Goal: Communication & Community: Answer question/provide support

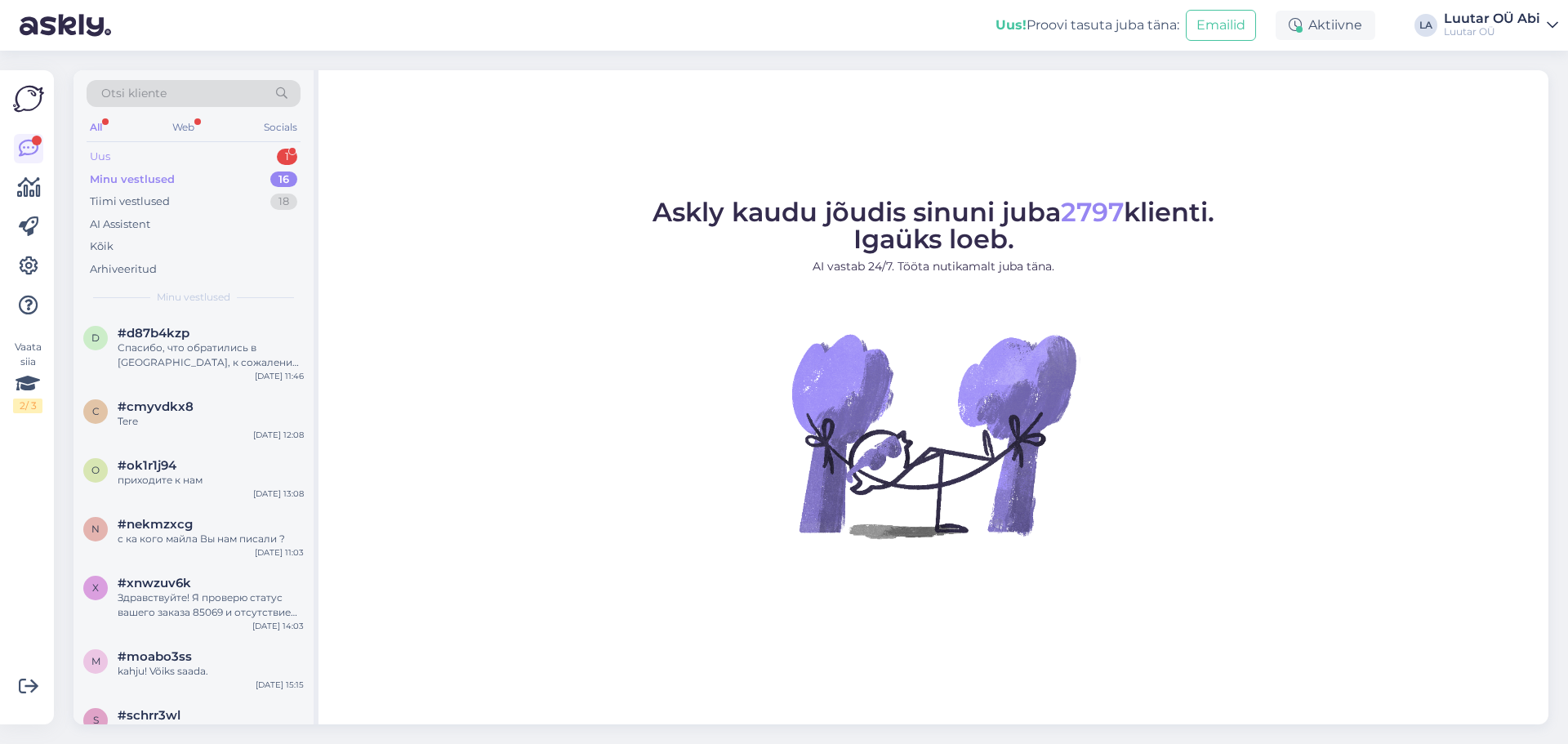
drag, startPoint x: 190, startPoint y: 137, endPoint x: 190, endPoint y: 147, distance: 10.0
click at [190, 141] on div "All Web Socials" at bounding box center [194, 130] width 214 height 25
click at [190, 147] on div "Uus 1" at bounding box center [194, 156] width 214 height 23
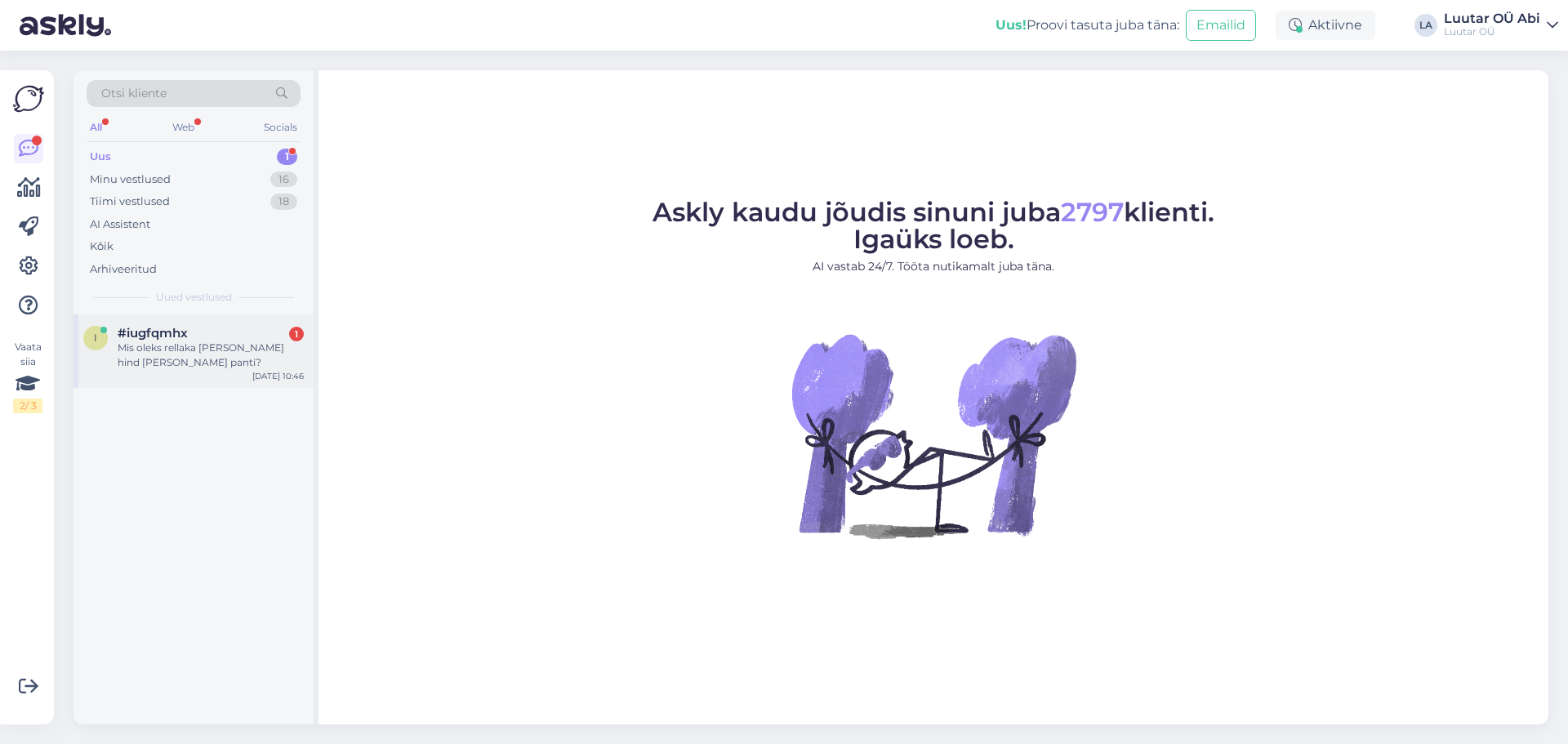
click at [201, 351] on div "Mis oleks rellaka [PERSON_NAME] hind [PERSON_NAME] panti?" at bounding box center [211, 355] width 186 height 29
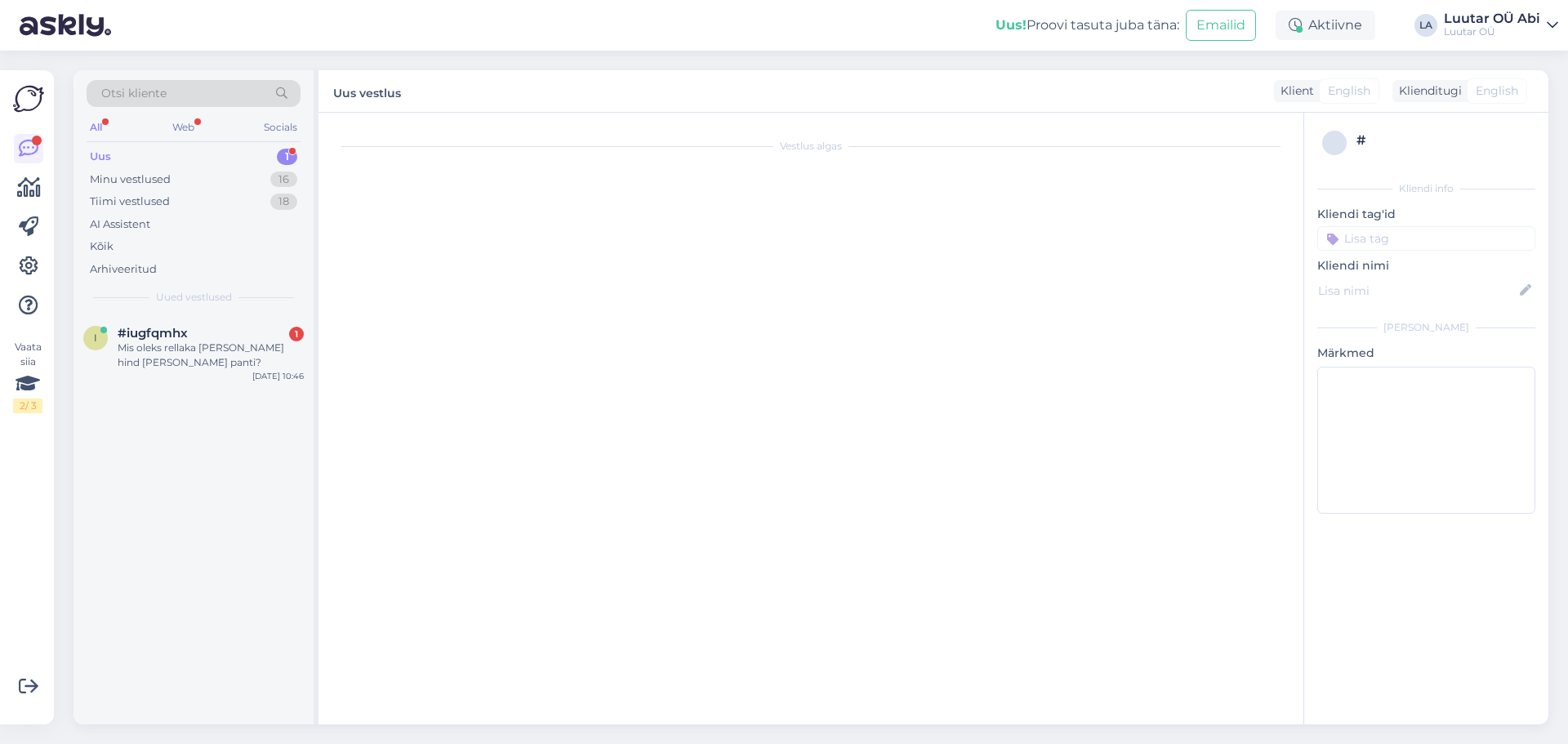
scroll to position [8810, 0]
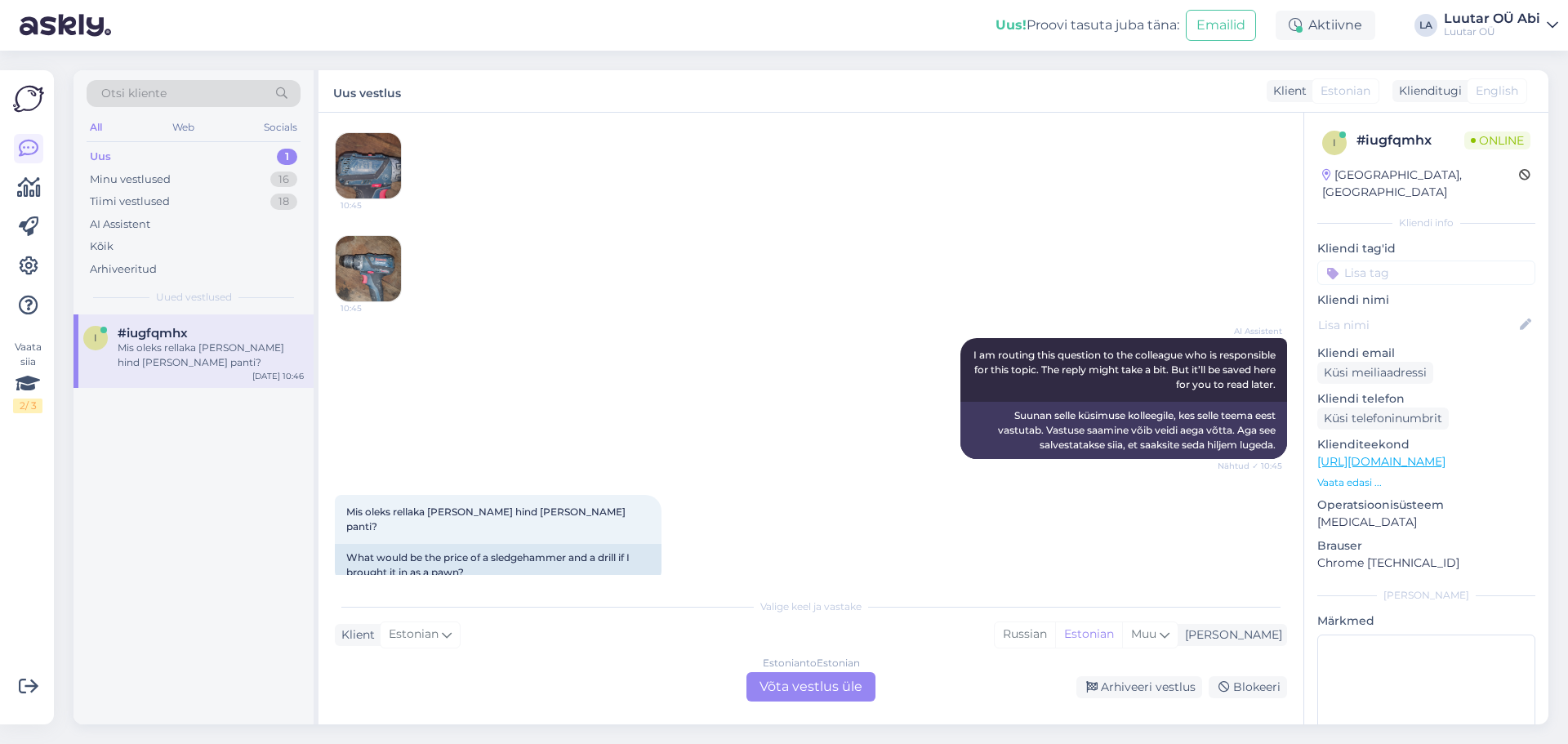
click at [377, 248] on img at bounding box center [368, 269] width 66 height 66
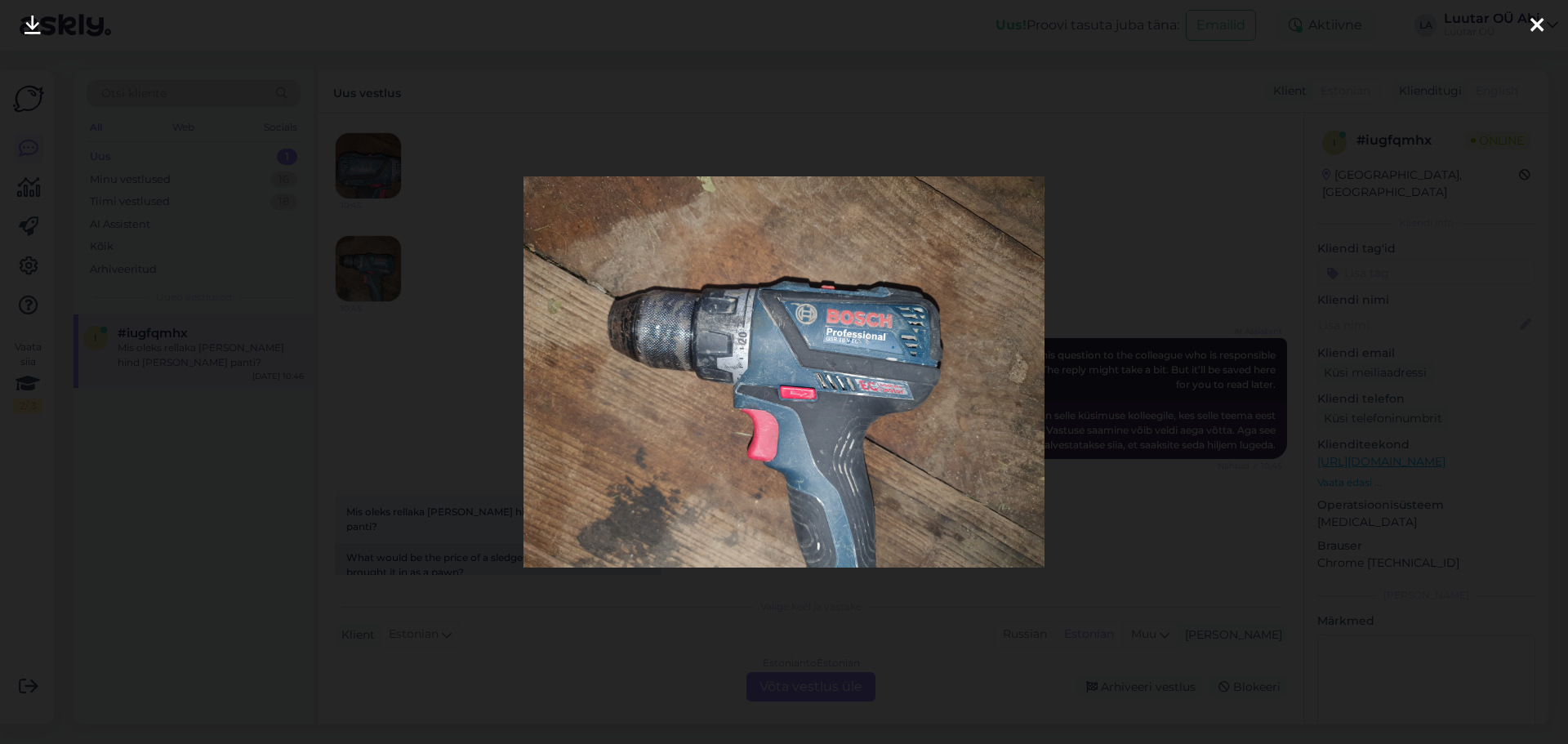
click at [36, 38] on link at bounding box center [32, 25] width 36 height 51
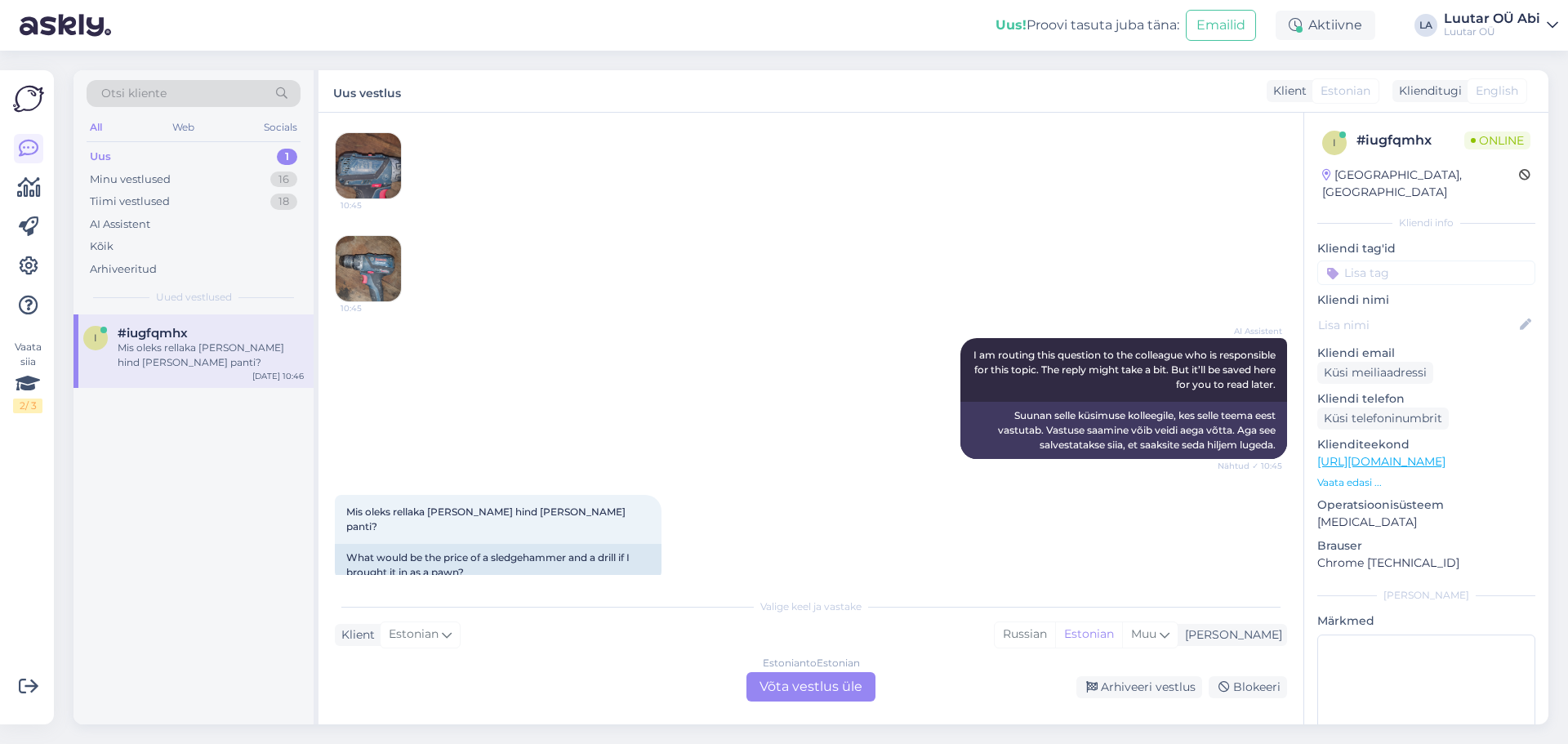
click at [363, 140] on img at bounding box center [368, 166] width 66 height 66
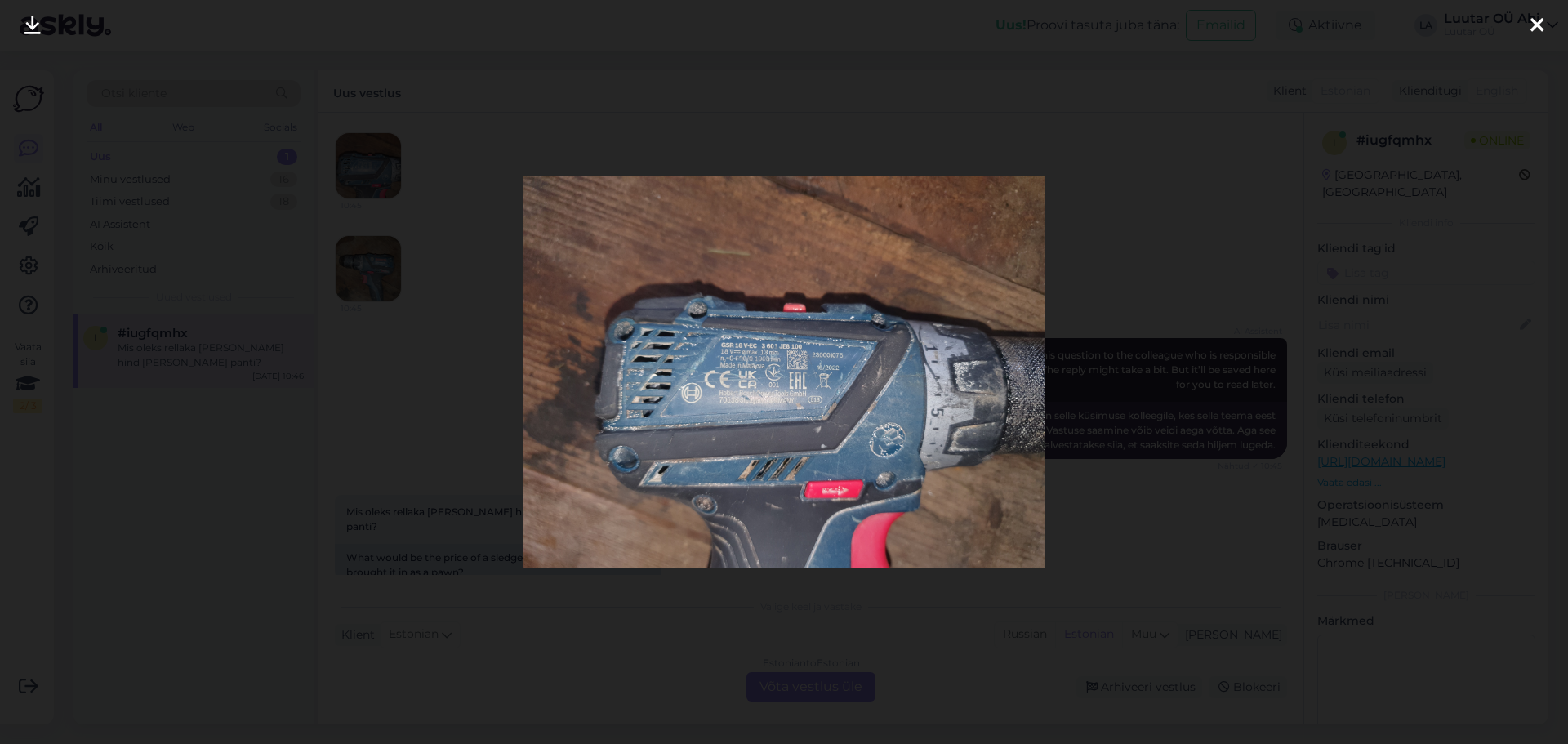
drag, startPoint x: 35, startPoint y: 29, endPoint x: 45, endPoint y: 48, distance: 21.5
click at [35, 29] on icon at bounding box center [32, 25] width 16 height 21
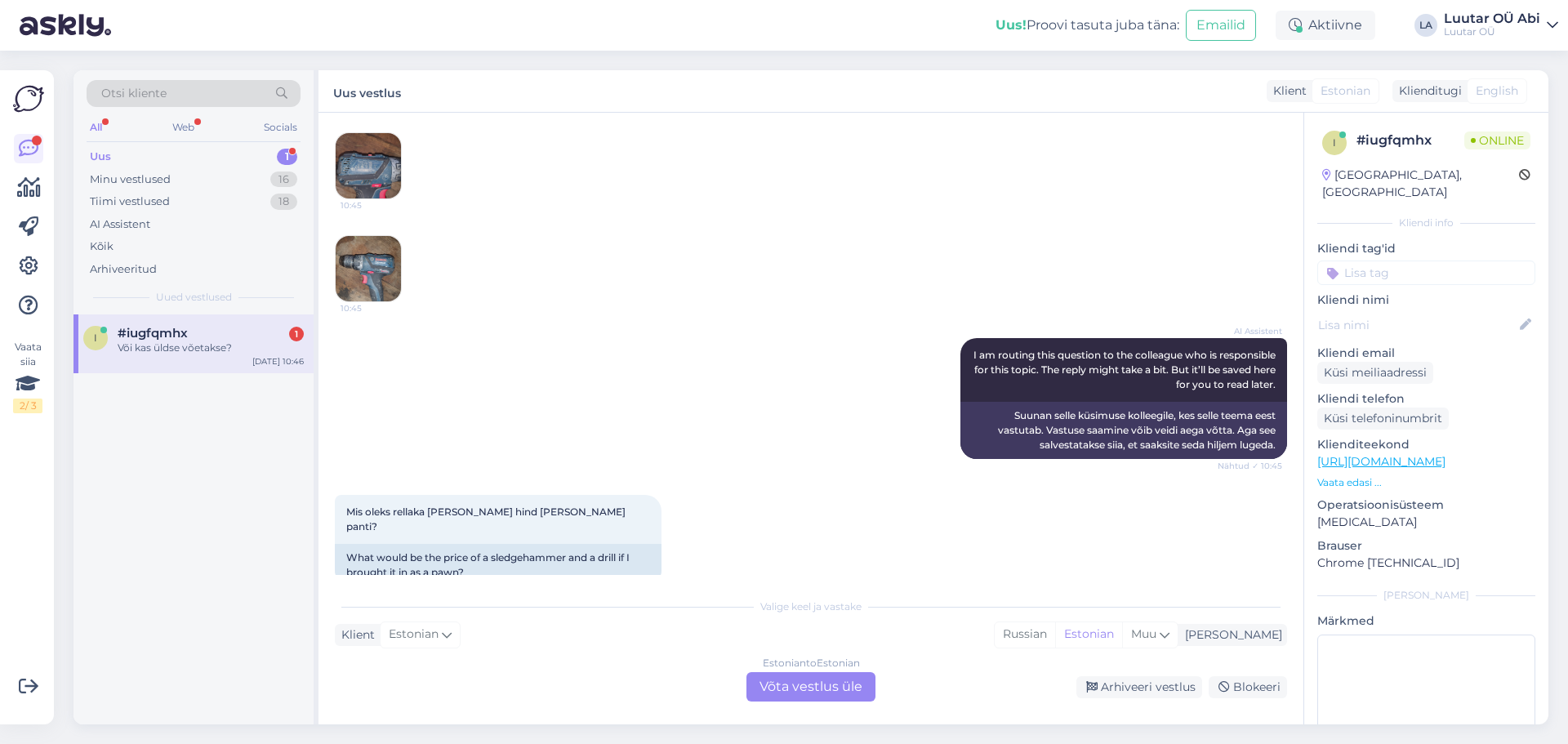
scroll to position [8908, 0]
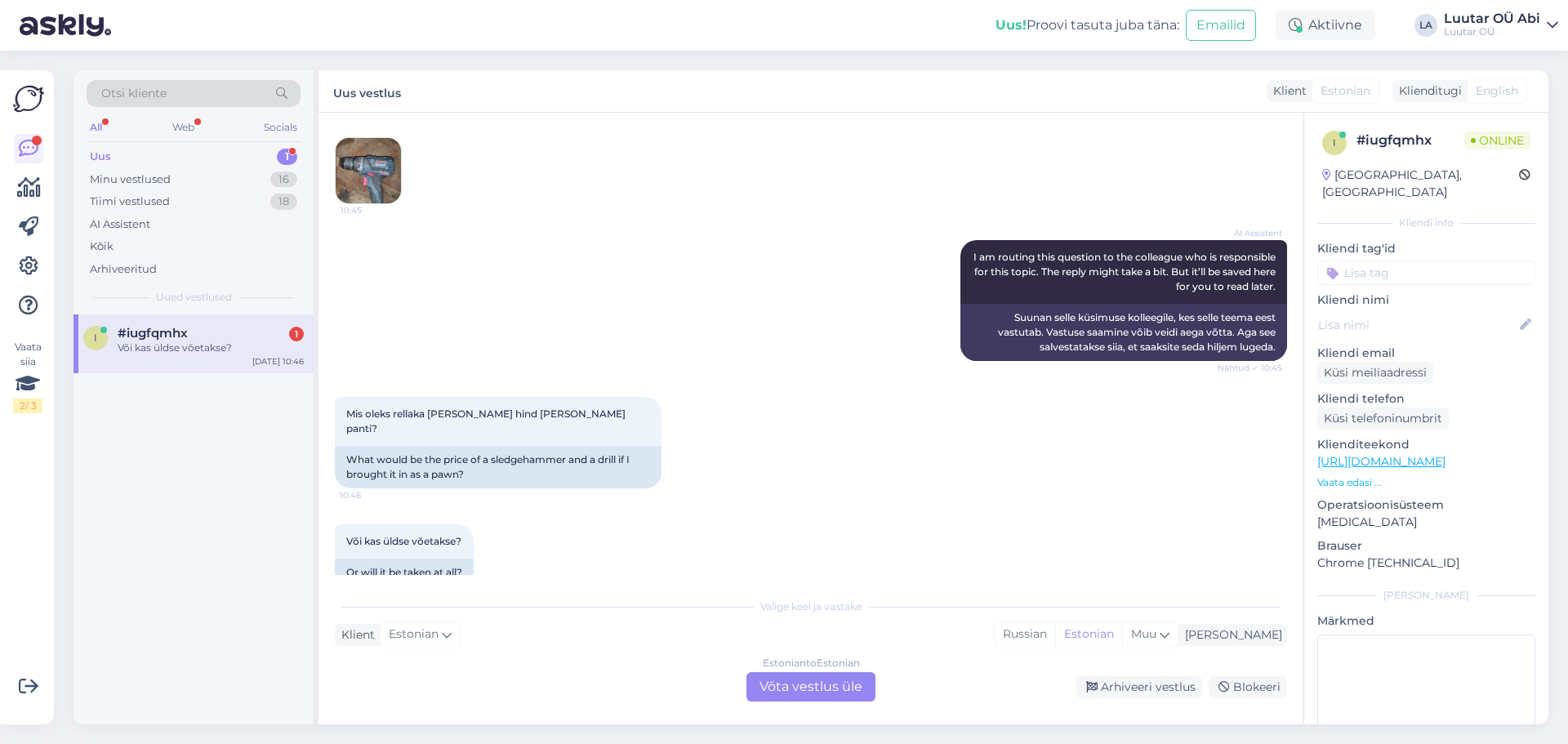
click at [799, 682] on div "Estonian to Estonian Võta vestlus üle" at bounding box center [811, 686] width 129 height 29
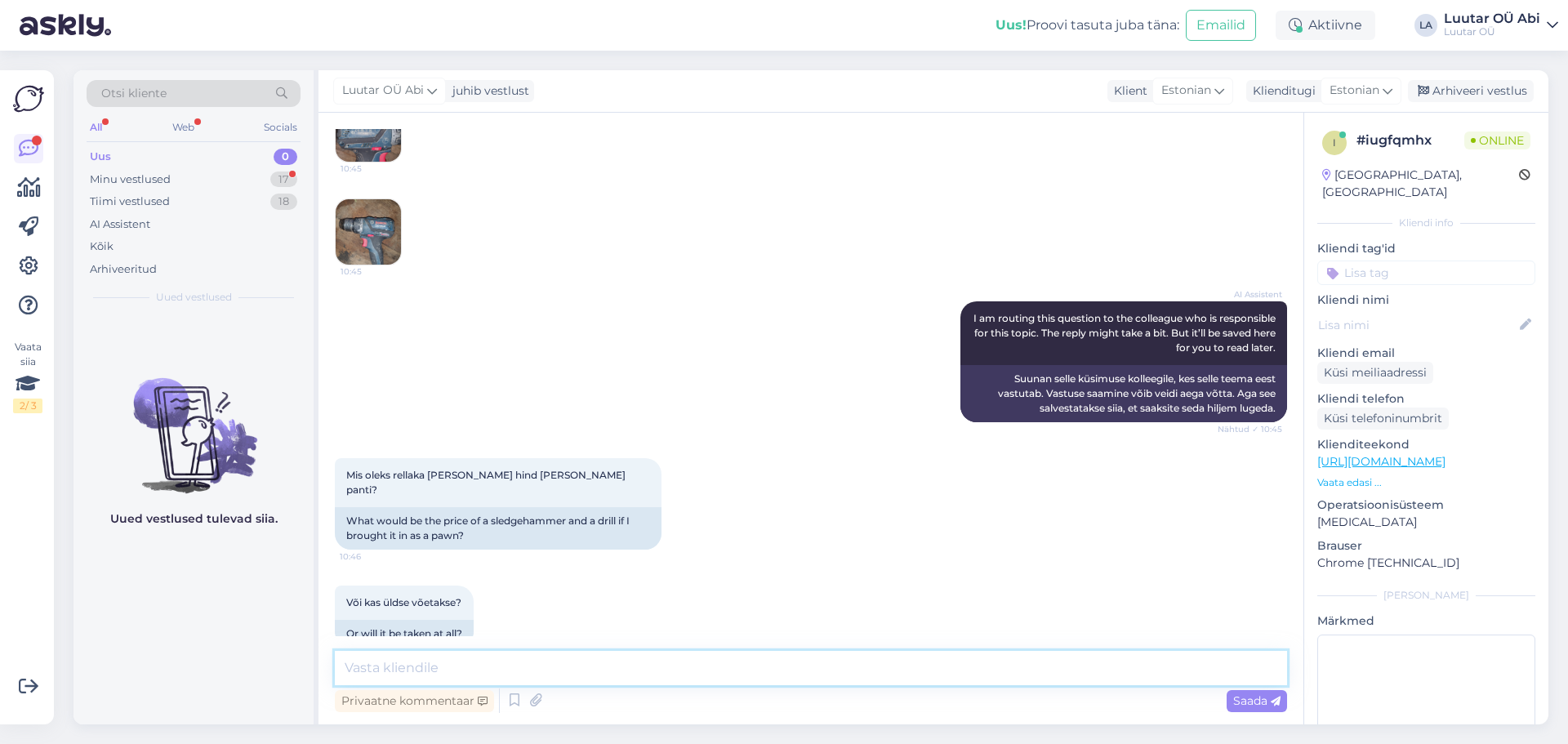
click at [720, 664] on textarea at bounding box center [811, 667] width 953 height 35
type textarea "k"
type textarea "üks hetk palun"
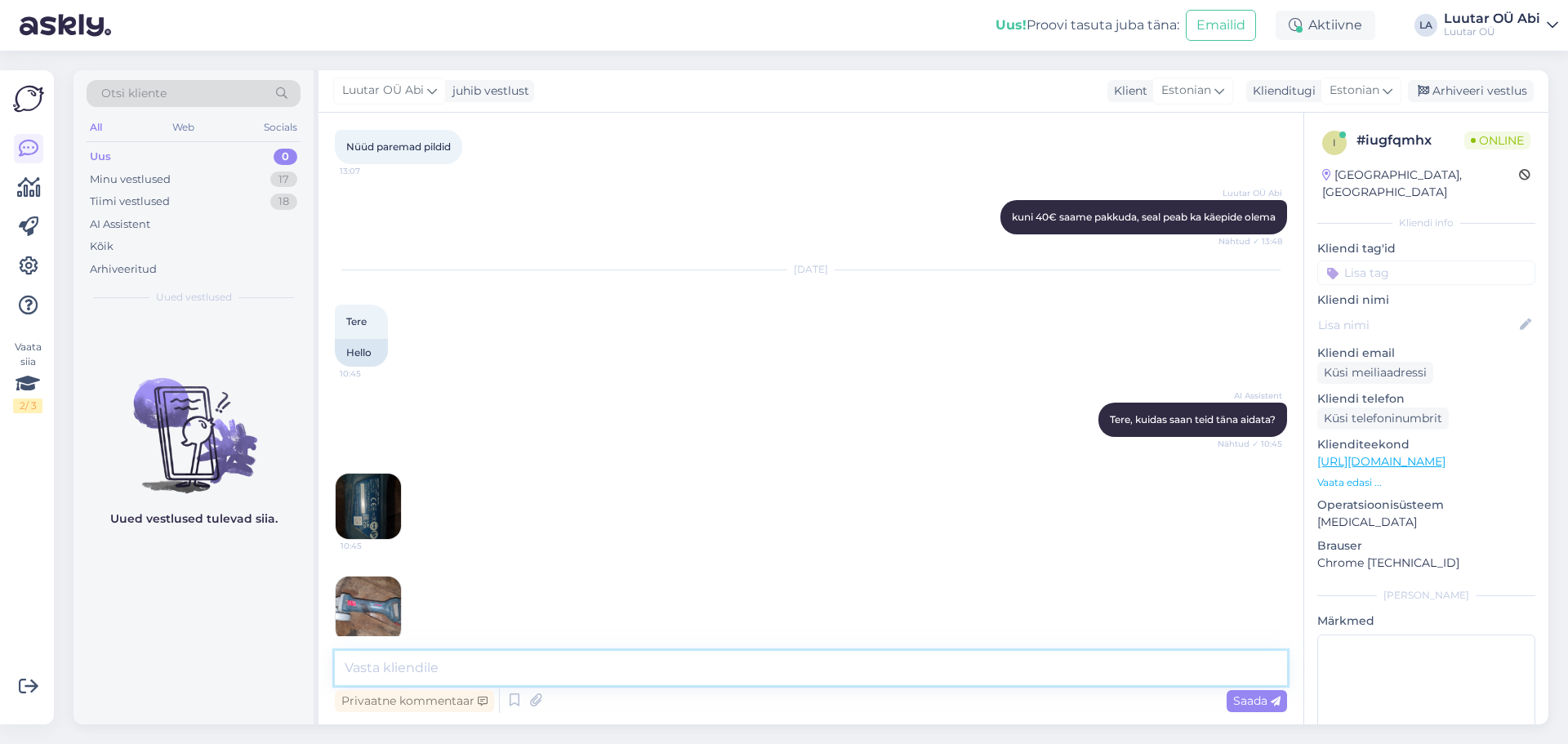
scroll to position [8590, 0]
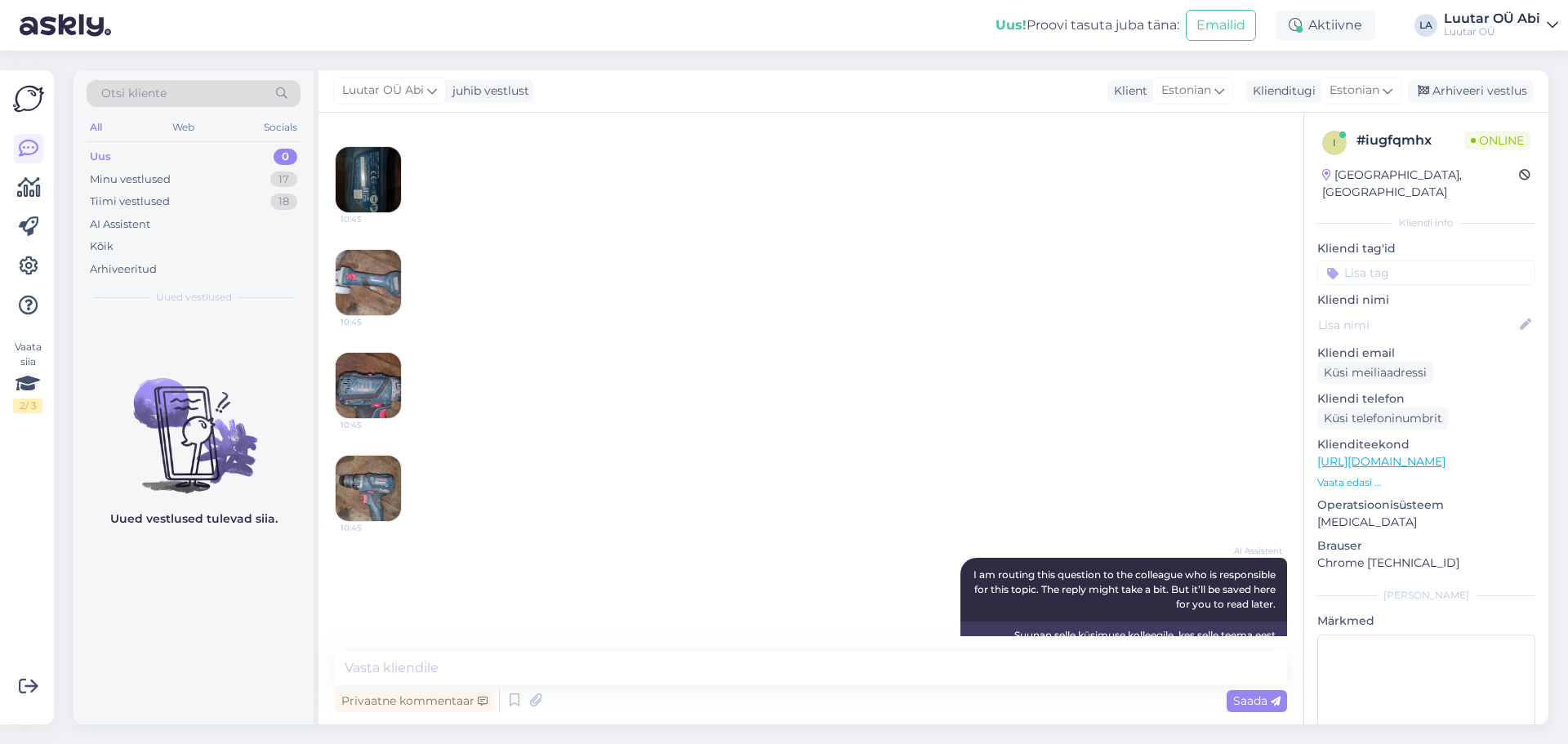
click at [395, 162] on img at bounding box center [368, 179] width 66 height 66
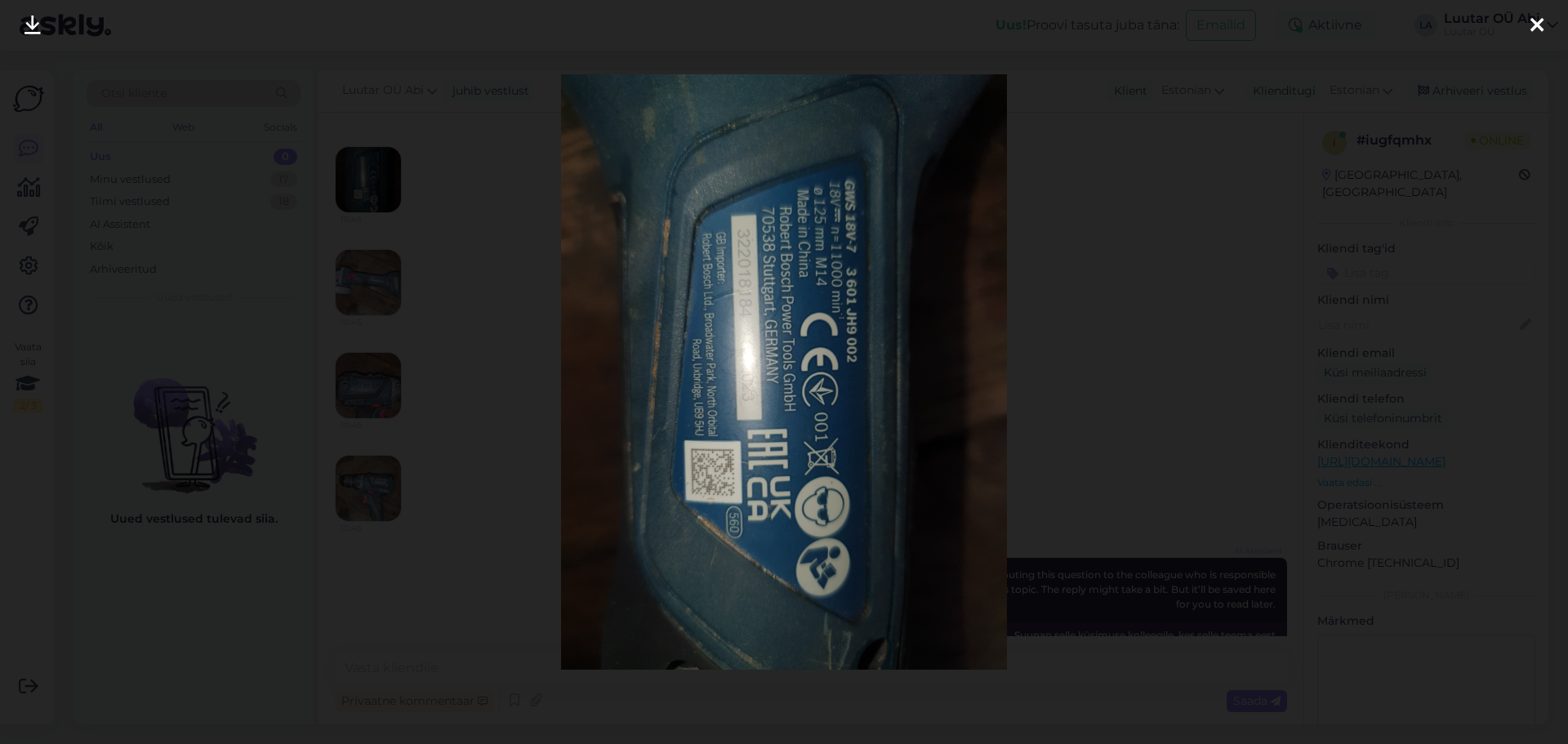
click at [498, 338] on div at bounding box center [784, 372] width 1568 height 744
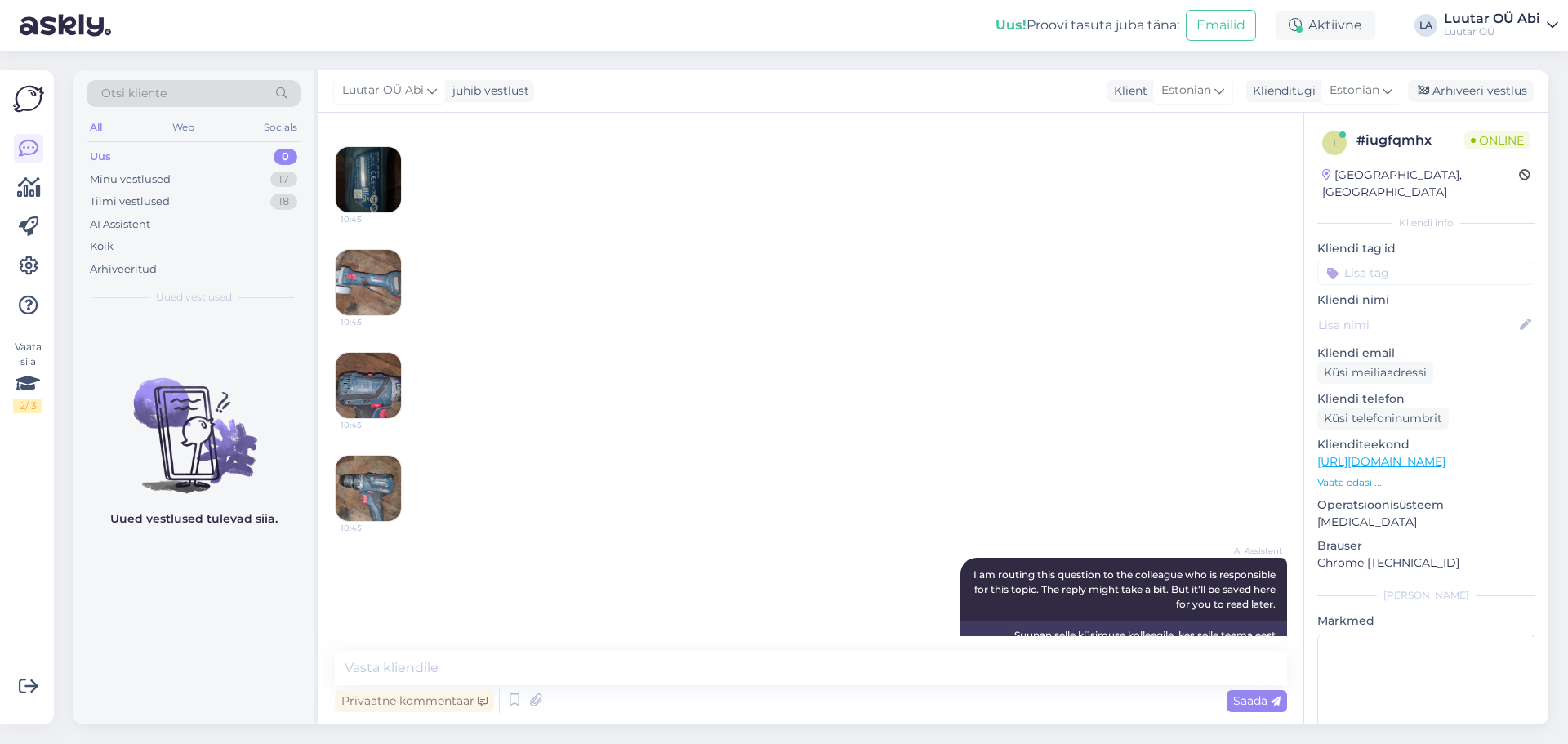
click at [394, 265] on img at bounding box center [368, 283] width 66 height 66
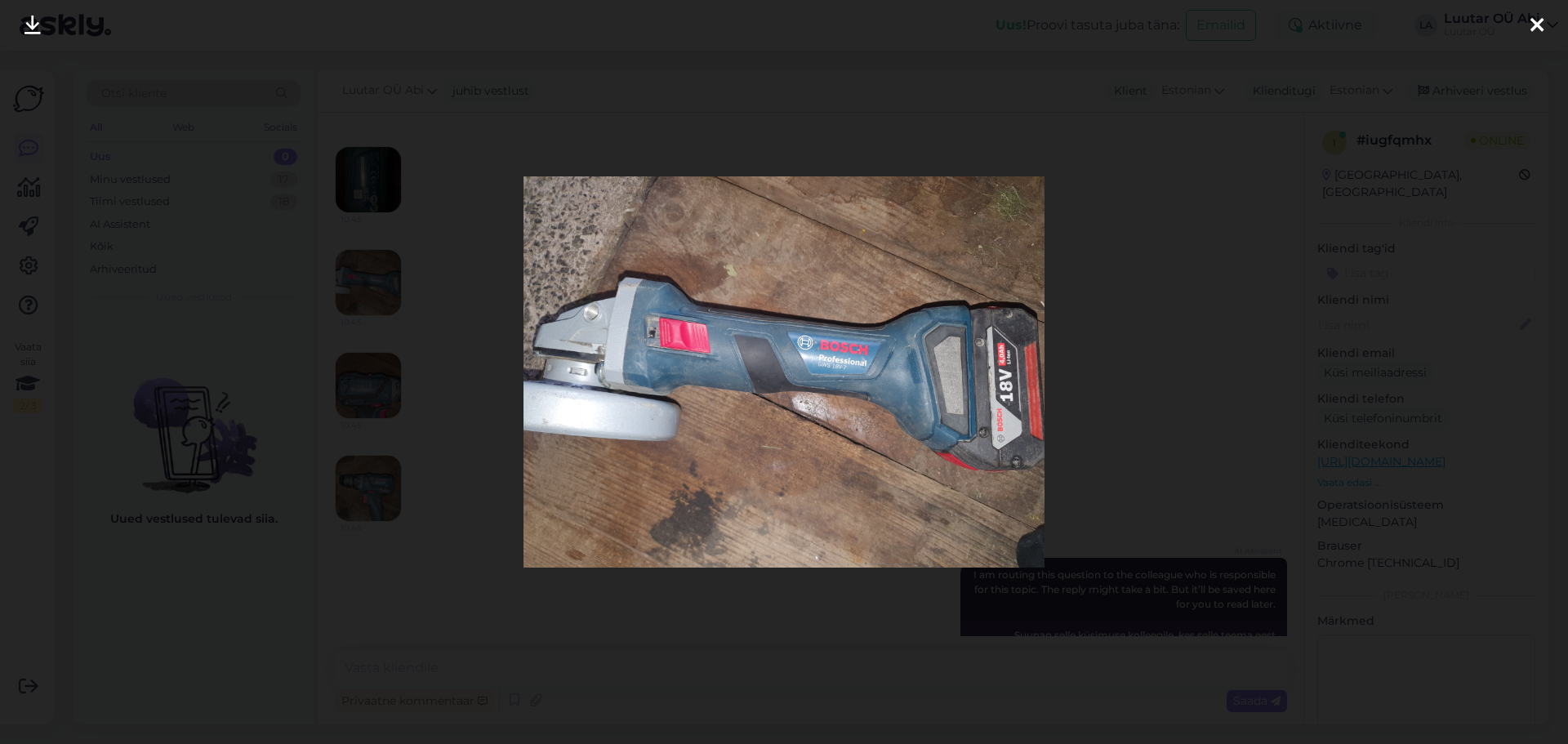
click at [34, 24] on icon at bounding box center [32, 25] width 16 height 21
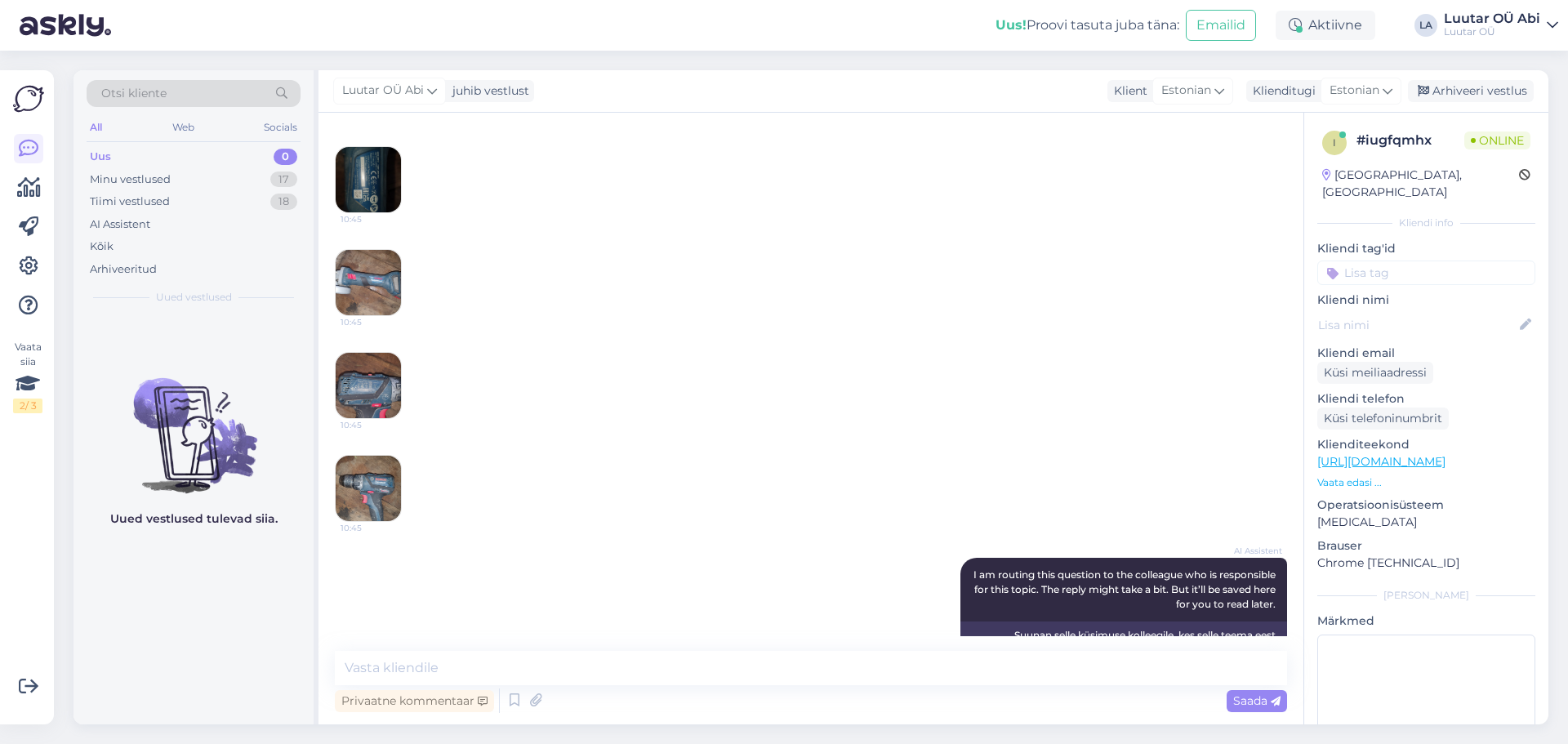
click at [374, 168] on img at bounding box center [368, 179] width 66 height 66
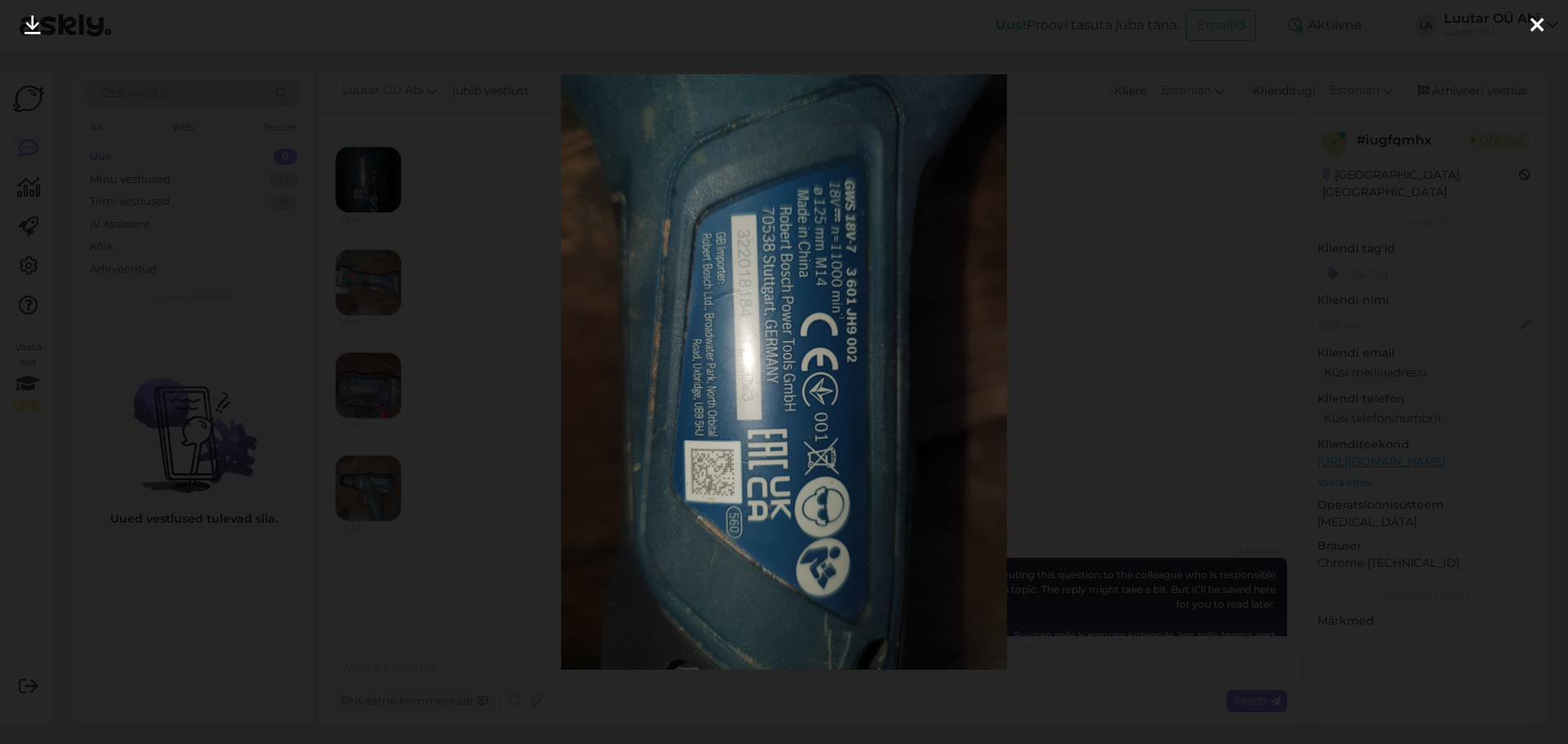
click at [35, 30] on icon at bounding box center [32, 25] width 16 height 21
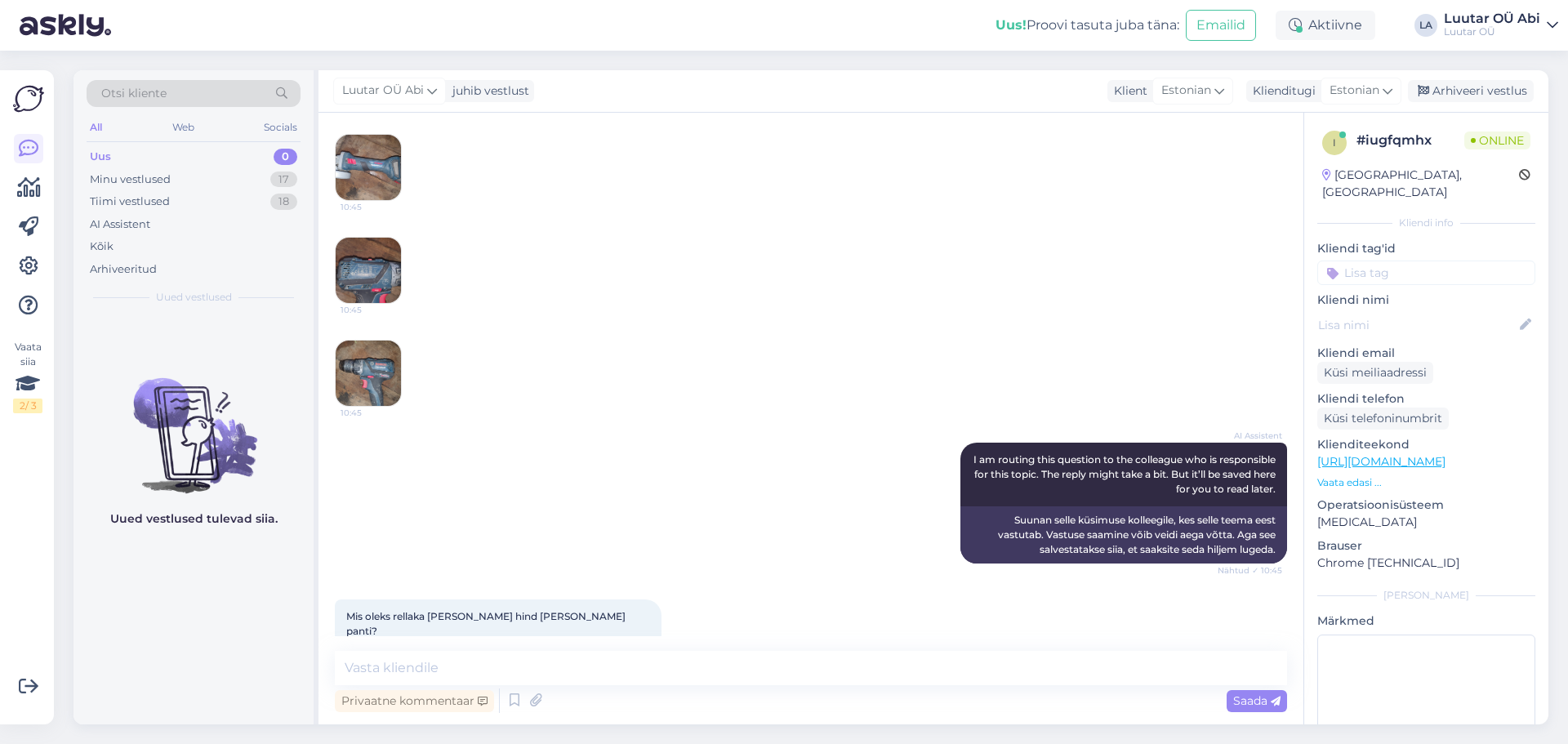
scroll to position [8916, 0]
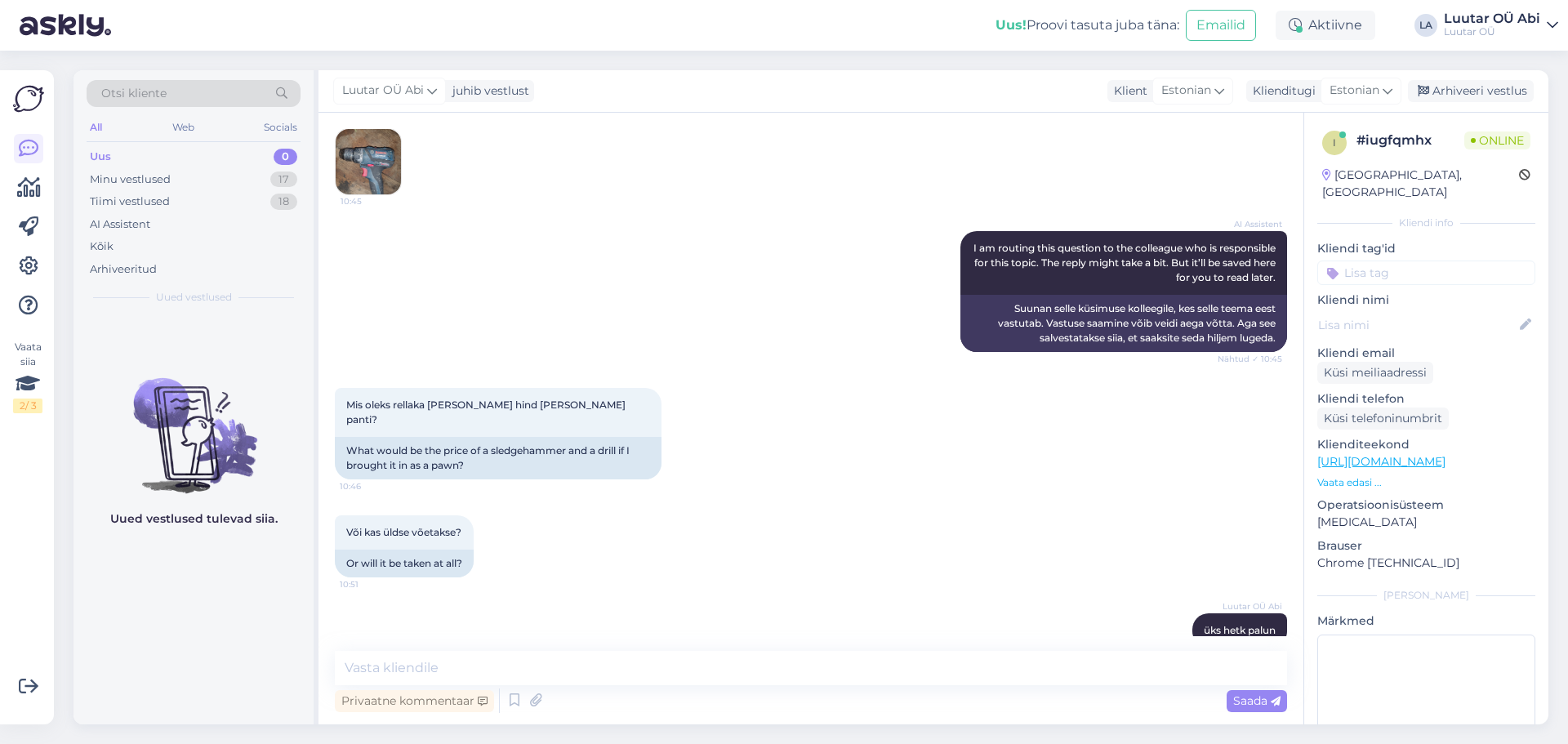
click at [586, 693] on div "Privaatne kommentaar Saada" at bounding box center [811, 700] width 953 height 31
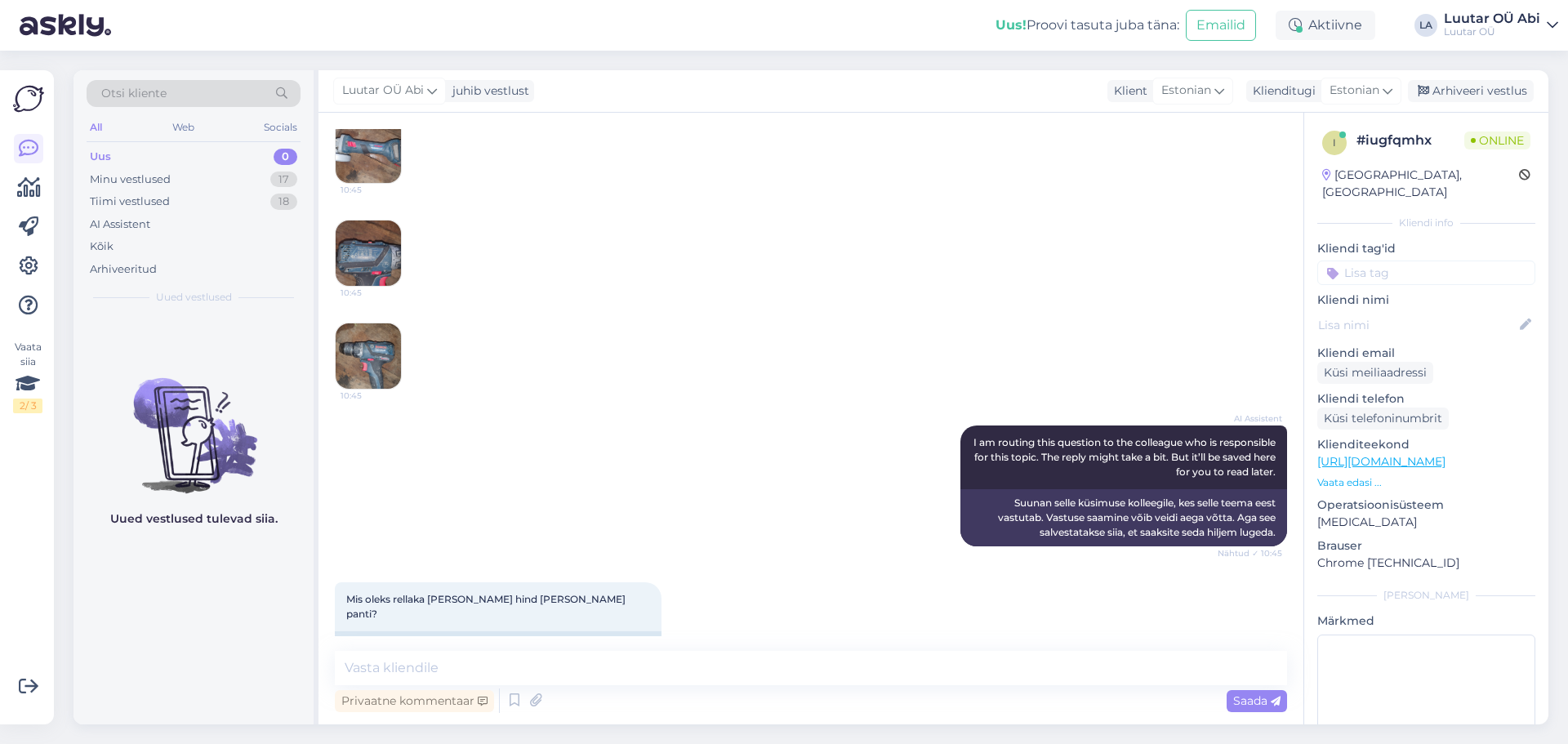
scroll to position [8835, 0]
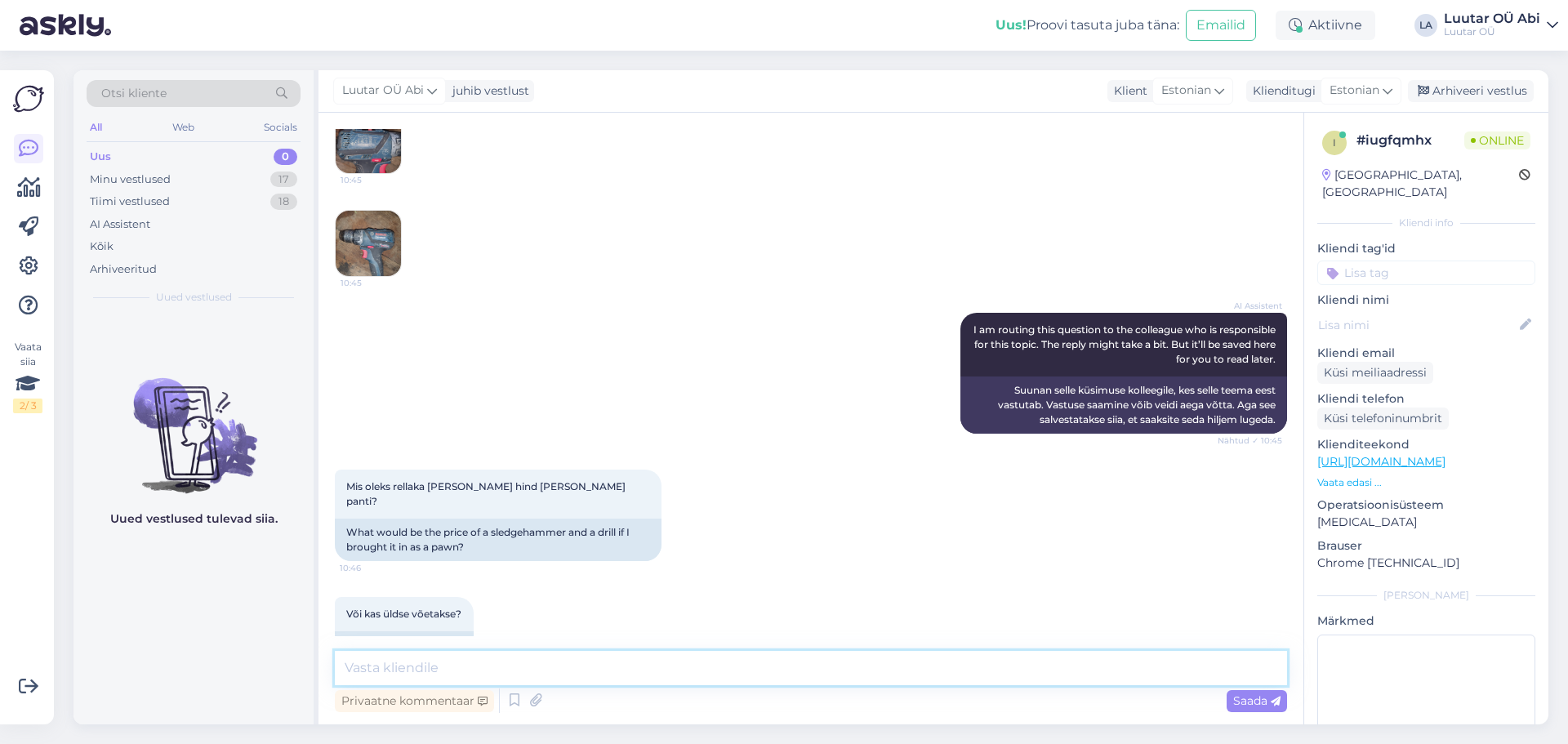
click at [554, 681] on textarea at bounding box center [811, 667] width 953 height 35
type textarea "nurklihvija eest kuni 40€"
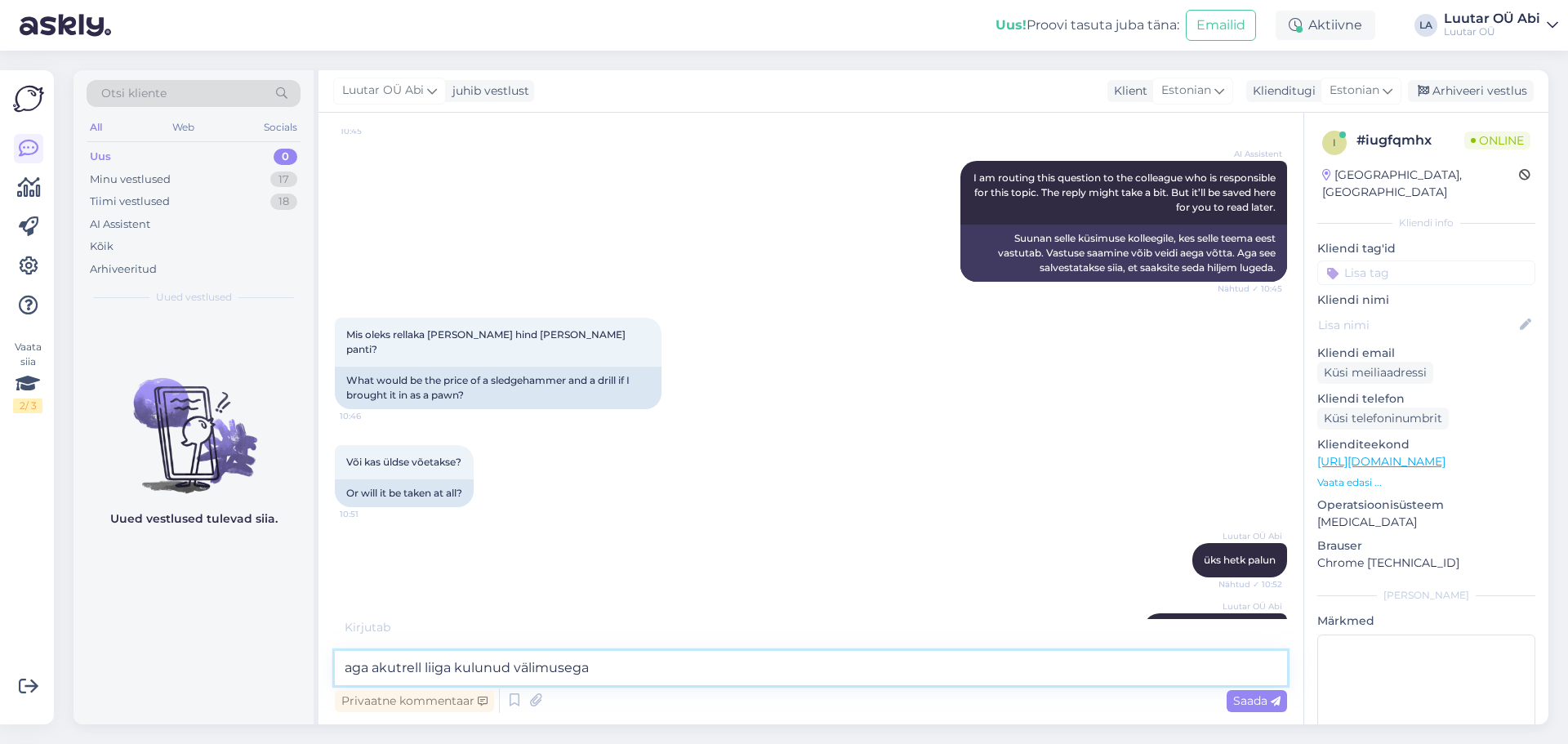
type textarea "aga akutrell liiga kulunud välimusega"
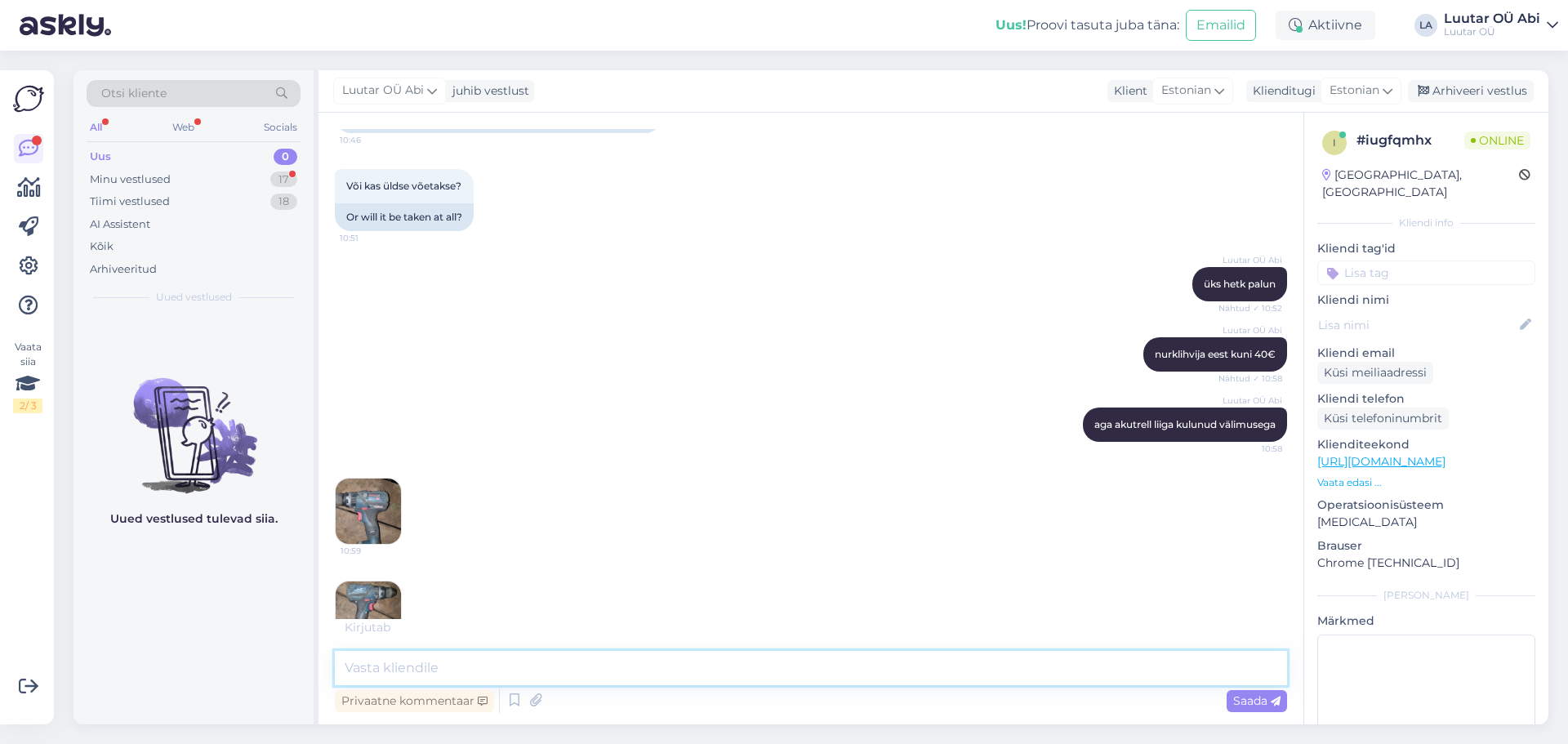
scroll to position [9333, 0]
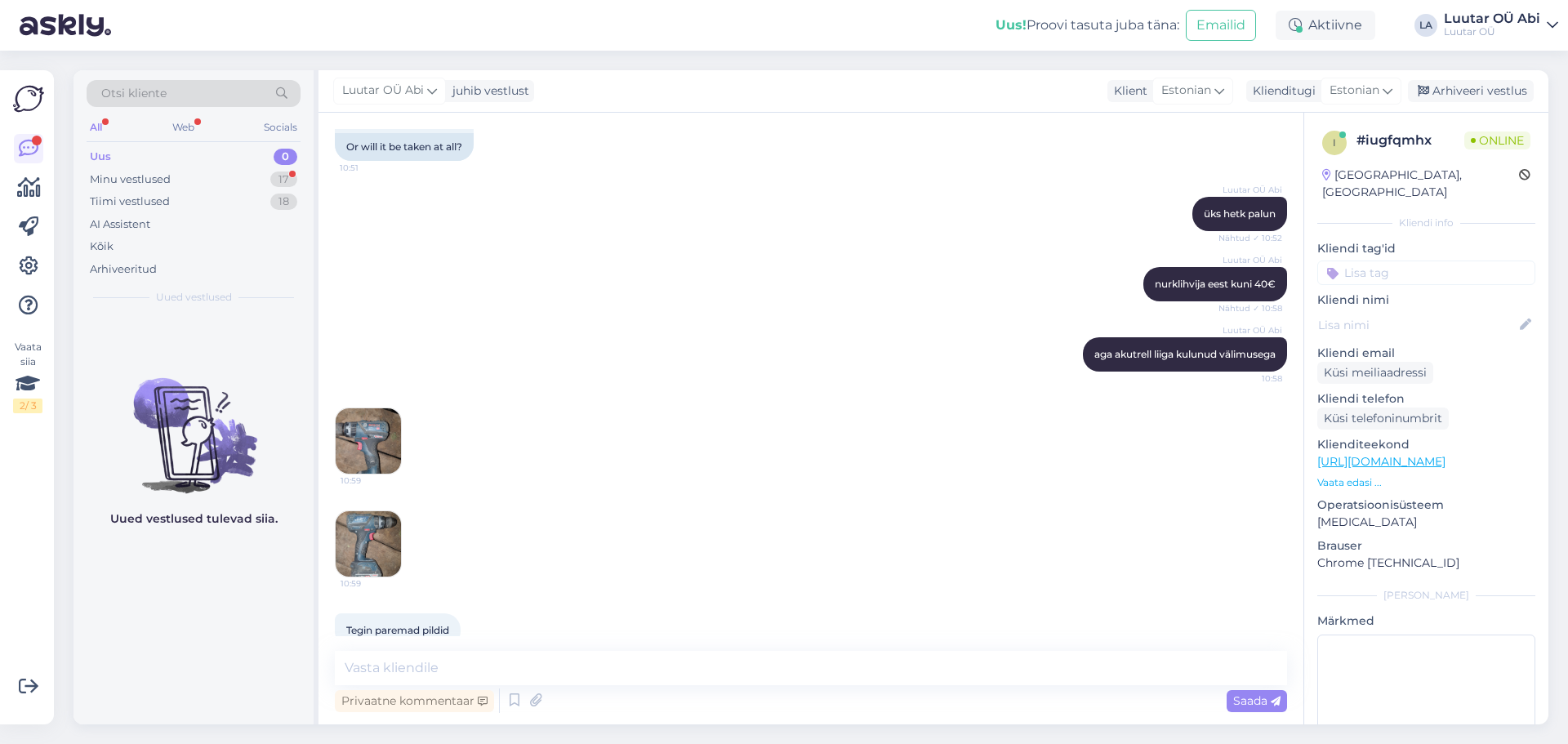
click at [364, 511] on img at bounding box center [368, 544] width 66 height 66
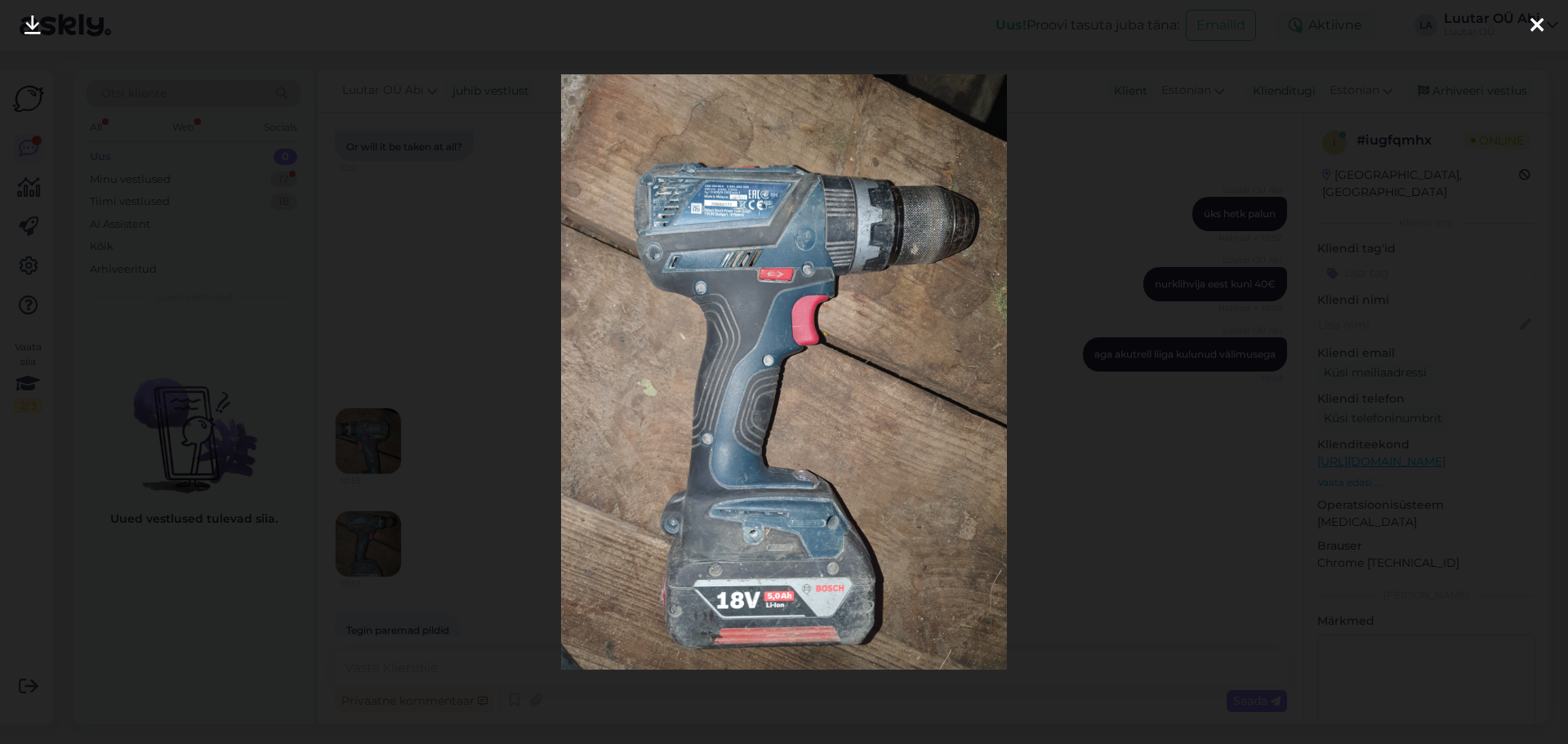
click at [384, 329] on div at bounding box center [784, 372] width 1568 height 744
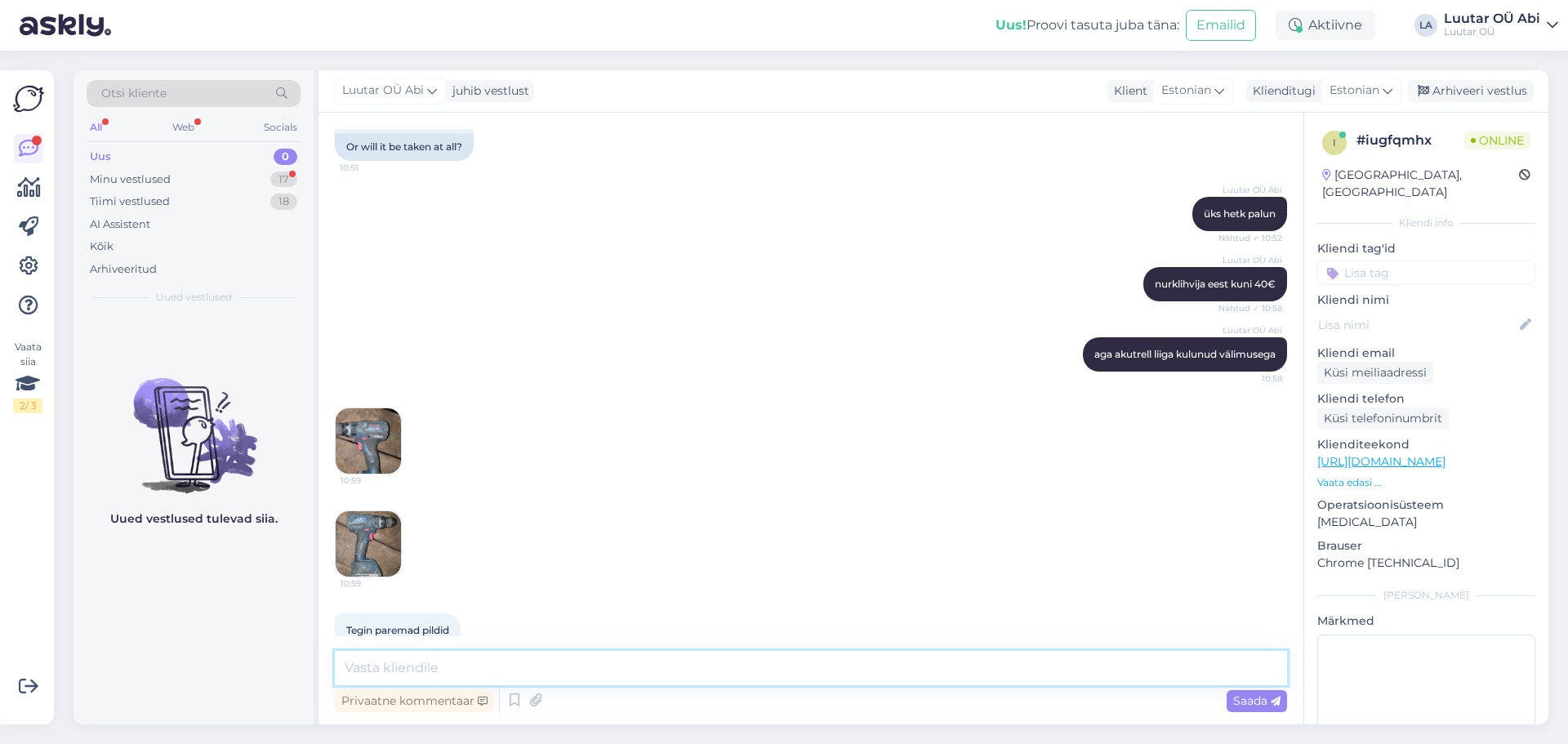
click at [528, 651] on textarea at bounding box center [811, 667] width 953 height 35
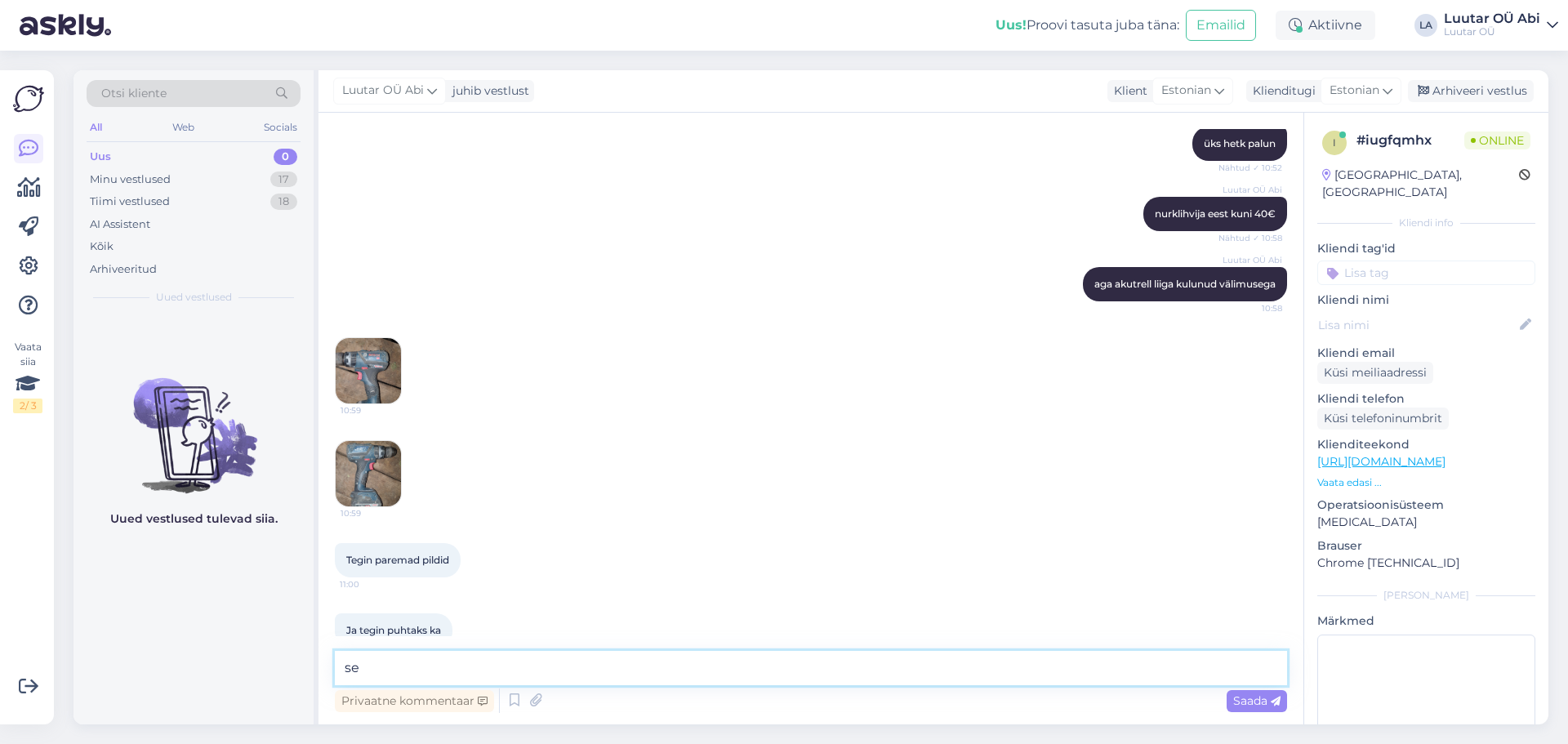
type textarea "s"
type textarea "kahjuks ikka ei, väsinud välimus juba"
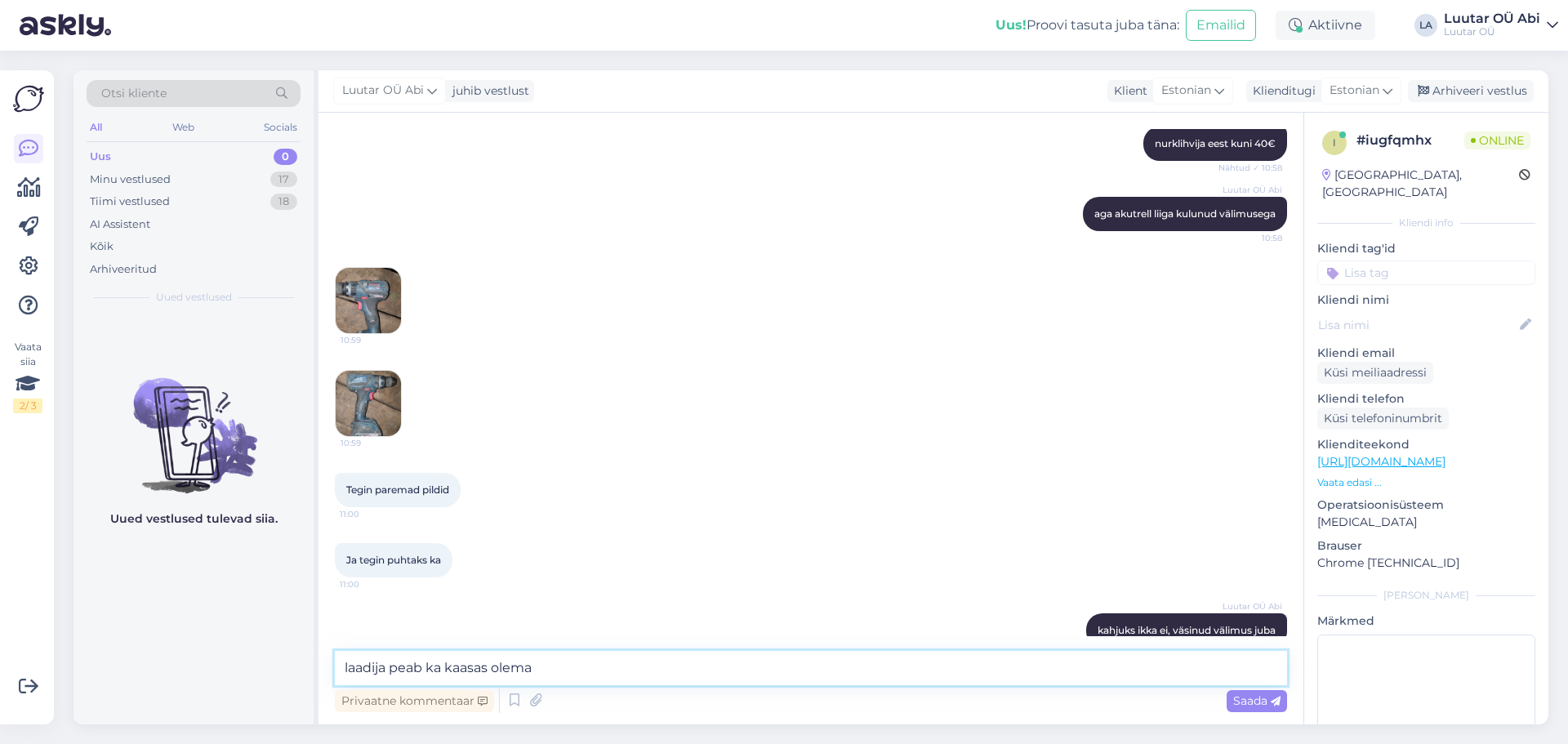
type textarea "laadija peab ka kaasas olema"
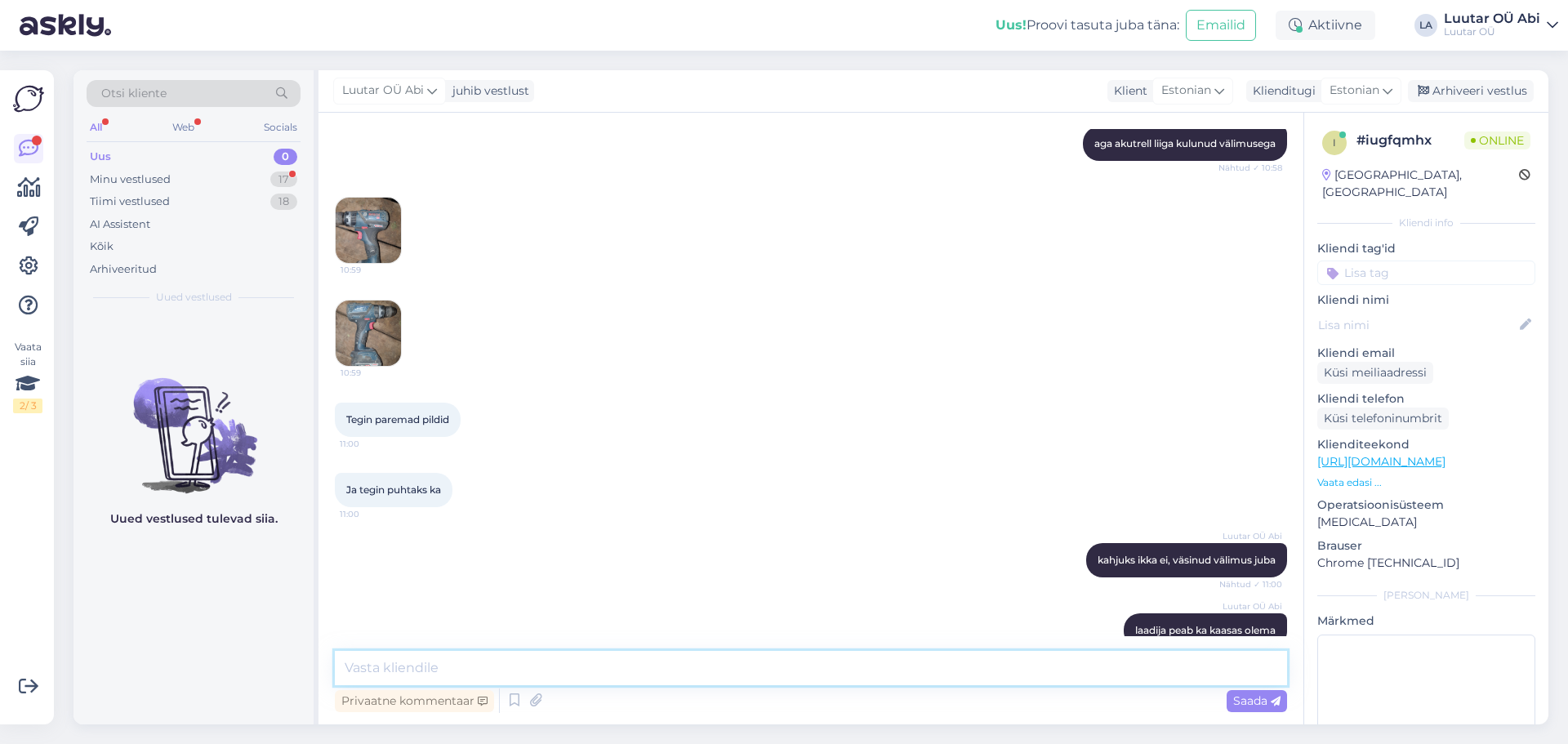
scroll to position [9614, 0]
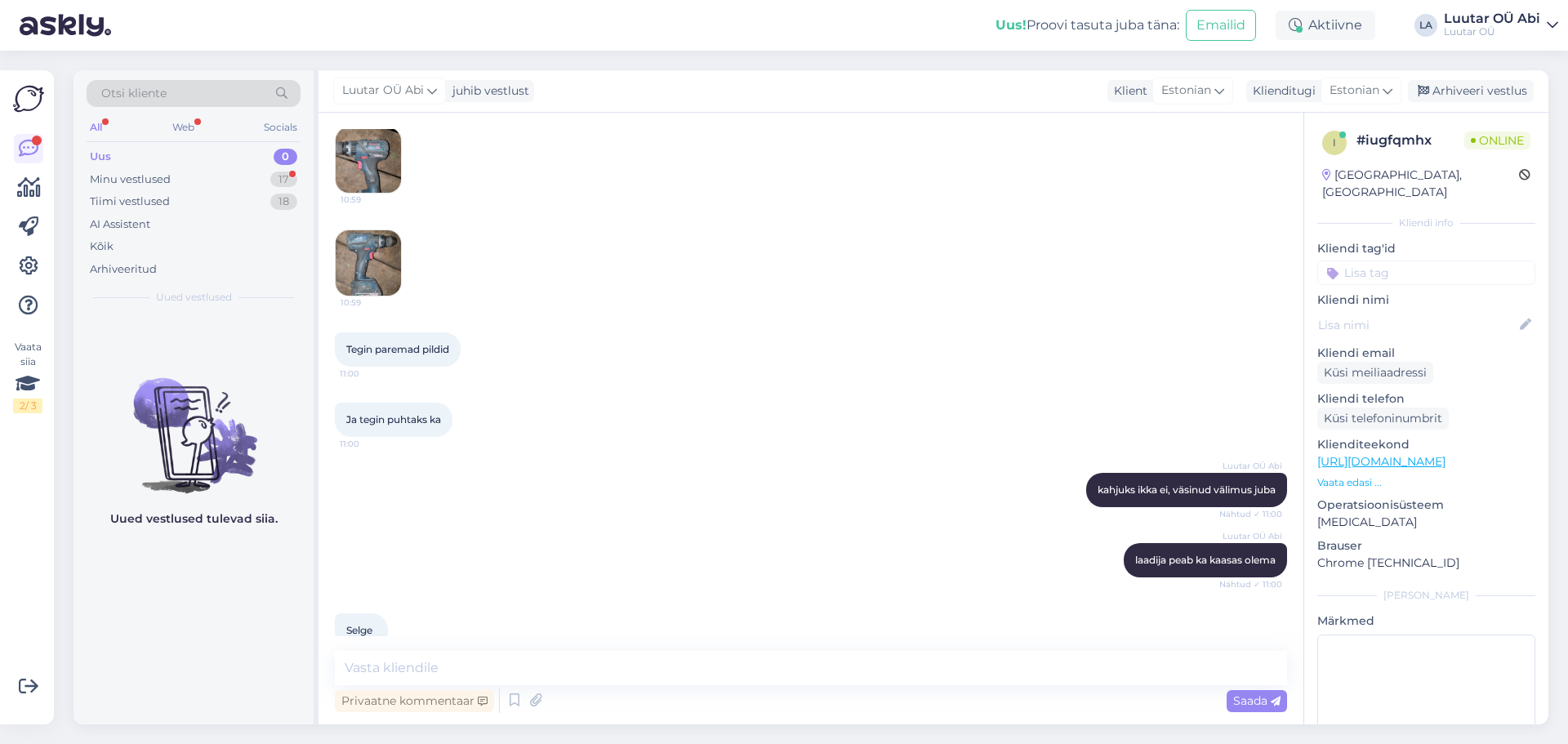
click at [709, 337] on div "Tegin paremad pildid 11:00" at bounding box center [811, 349] width 953 height 70
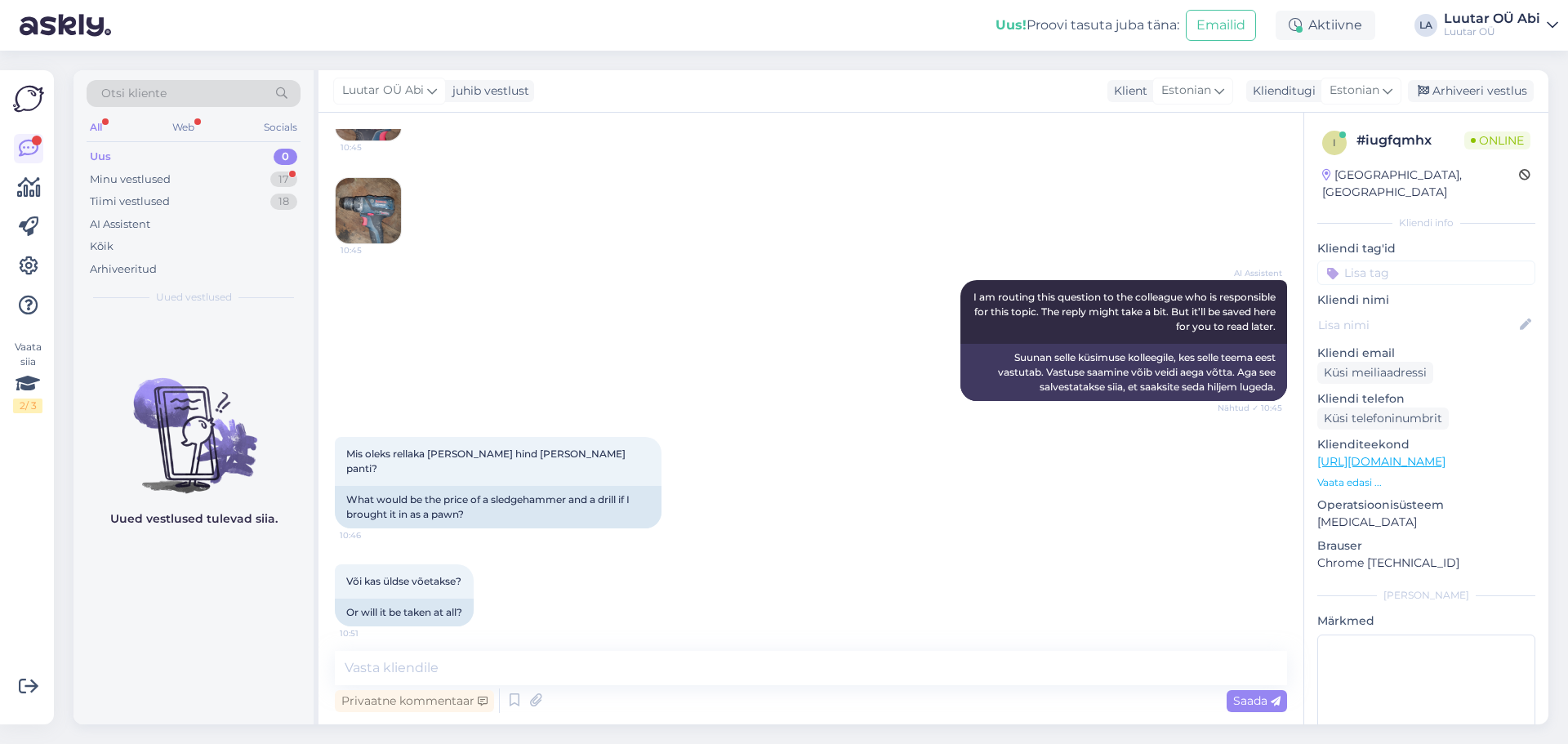
scroll to position [8541, 0]
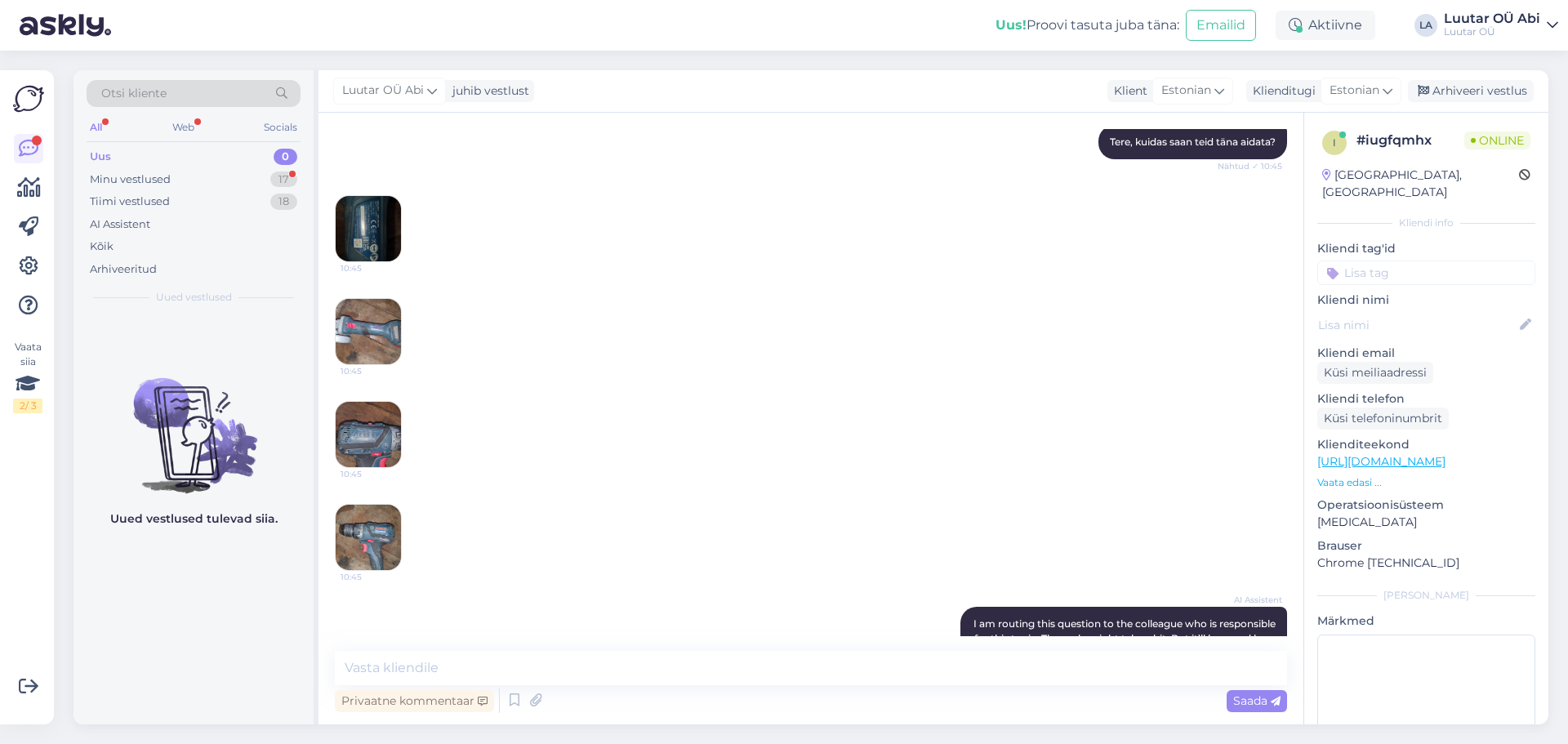
click at [389, 231] on img at bounding box center [368, 229] width 66 height 66
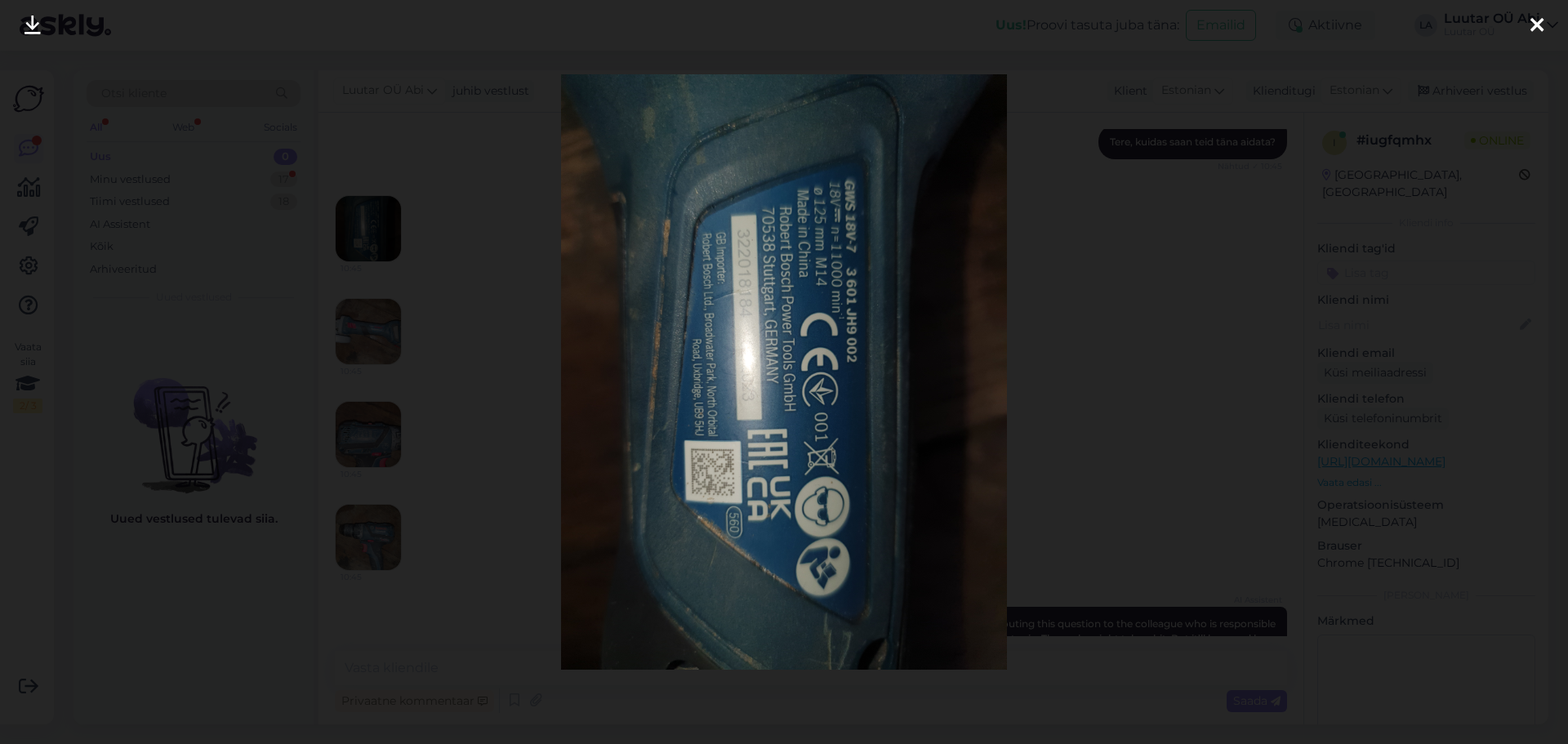
click at [352, 309] on div at bounding box center [784, 372] width 1568 height 744
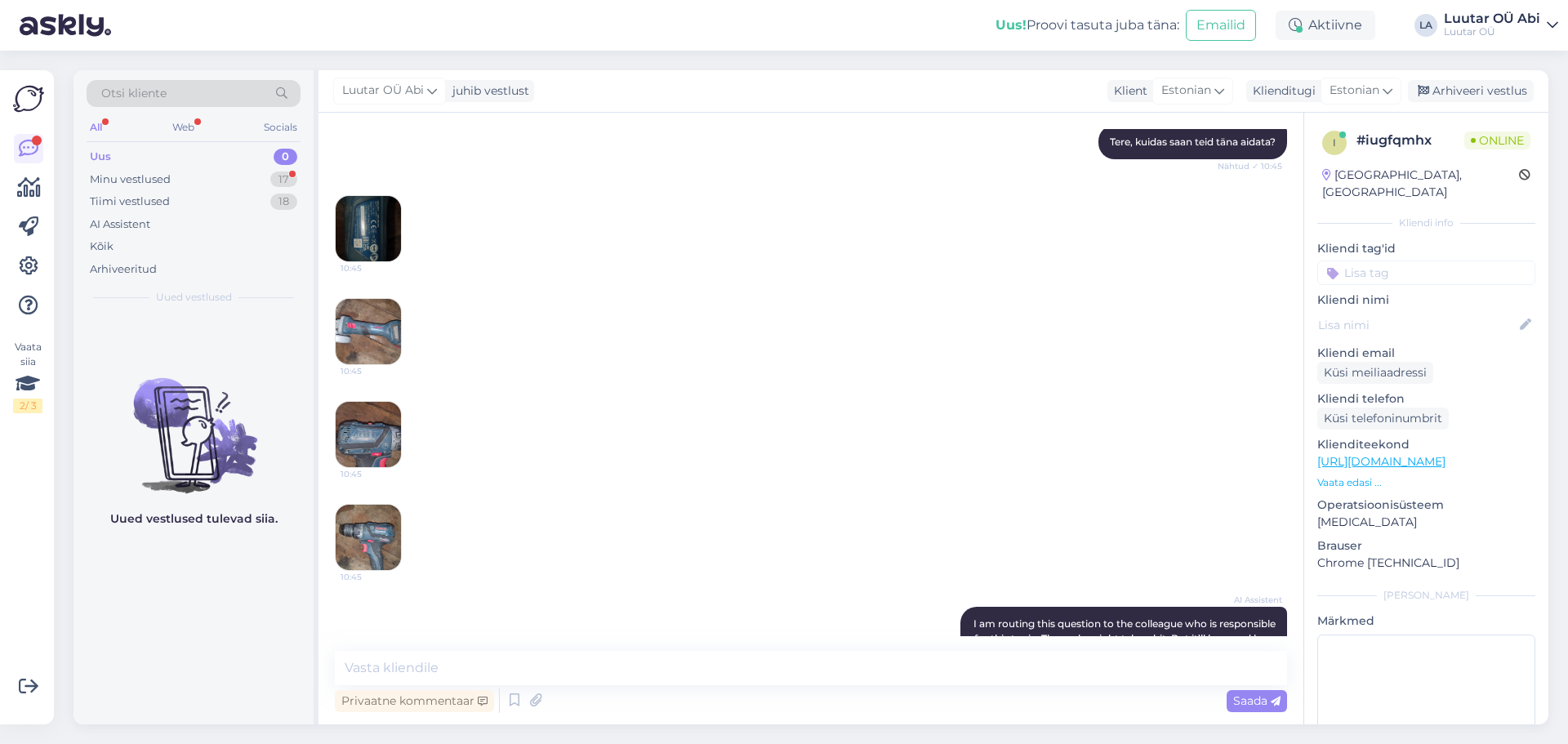
click at [355, 322] on img at bounding box center [368, 332] width 66 height 66
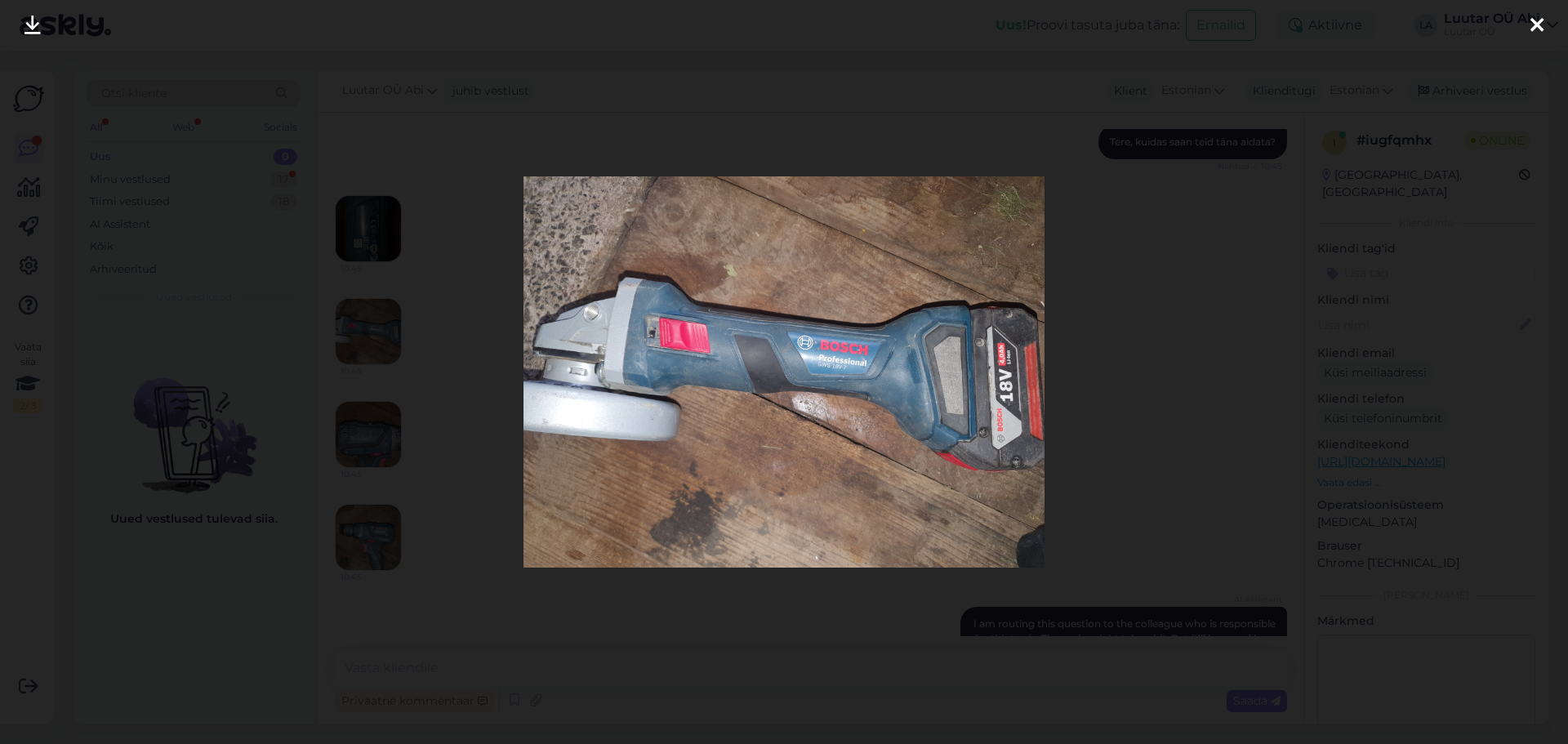
click at [466, 347] on div at bounding box center [784, 372] width 1568 height 744
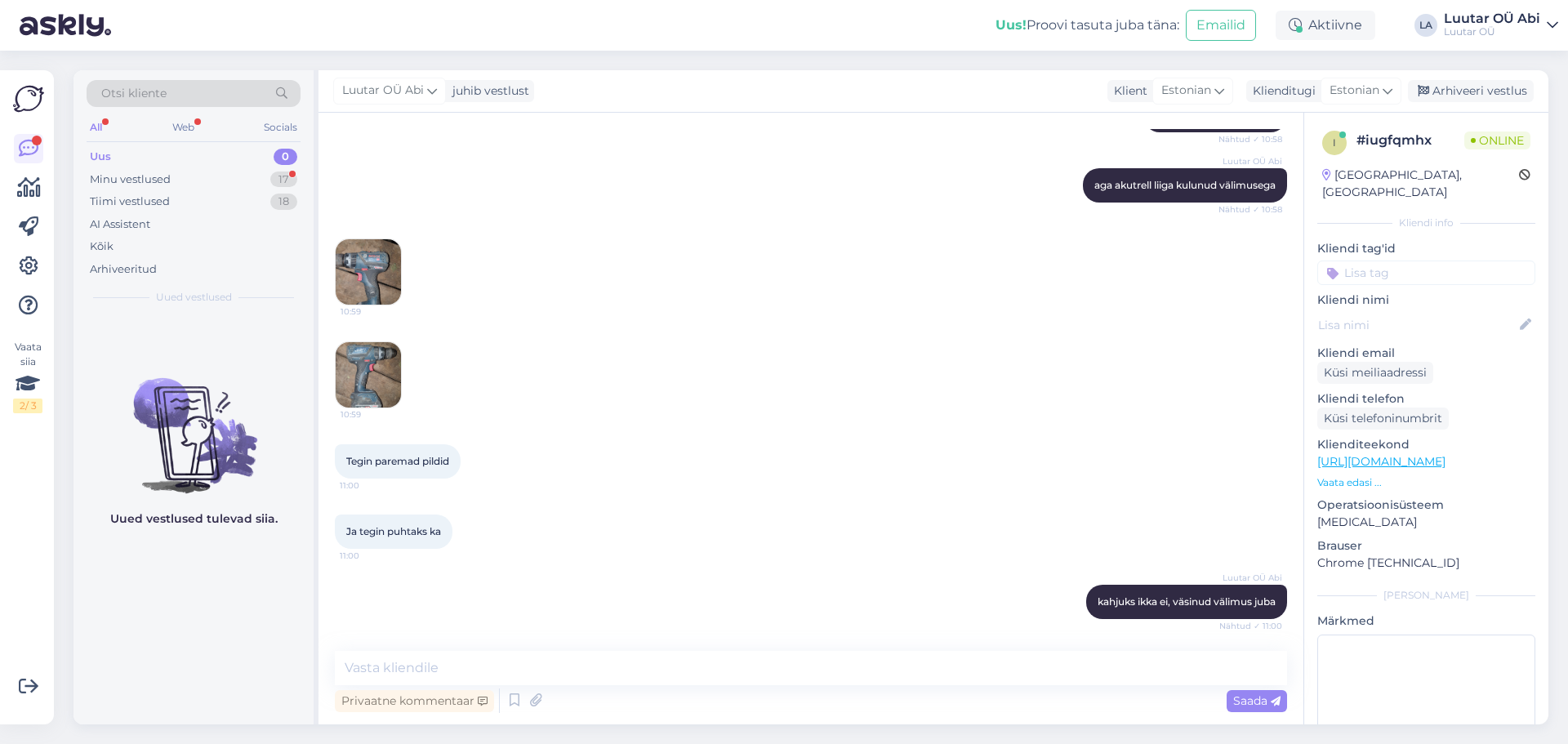
scroll to position [9684, 0]
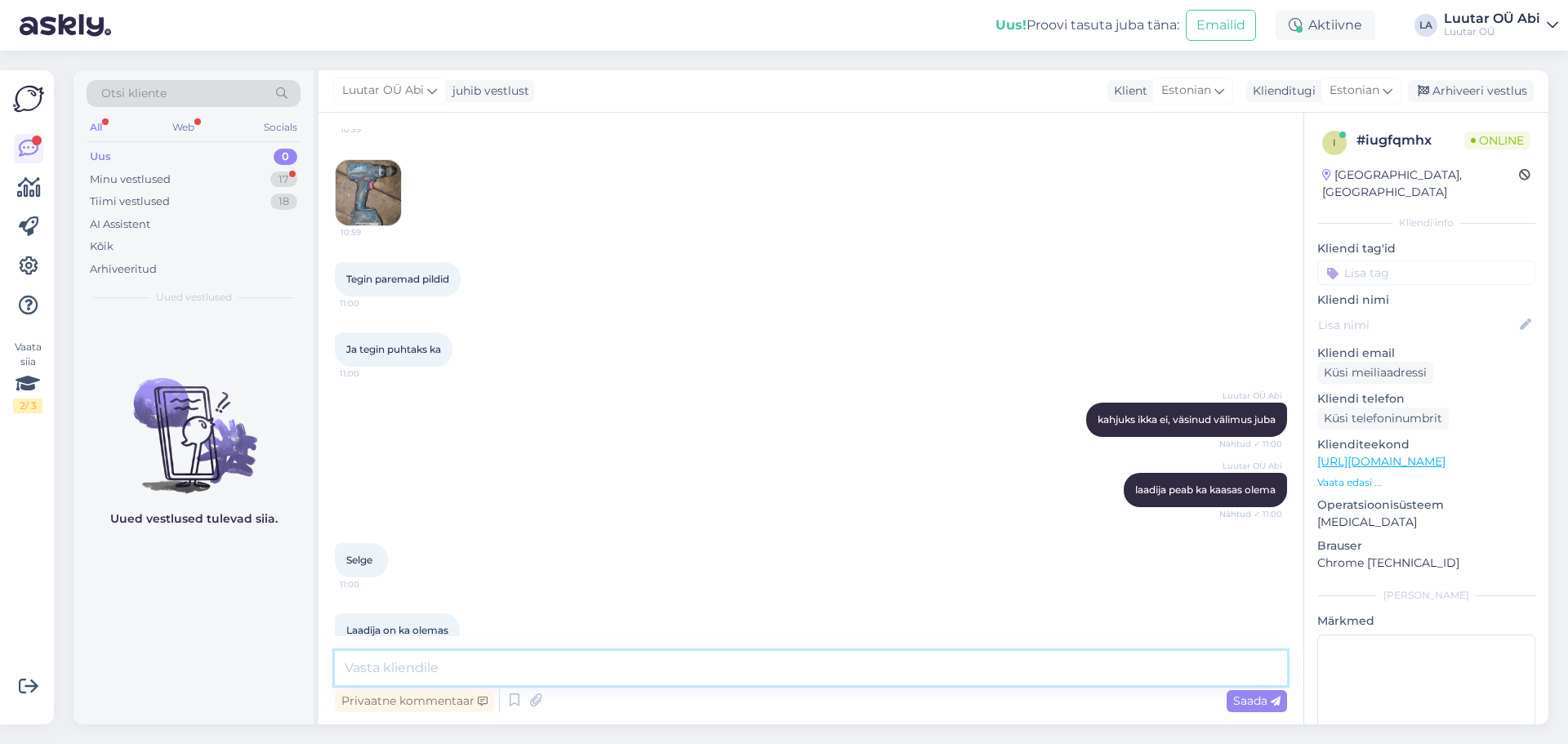
click at [539, 661] on textarea at bounding box center [811, 667] width 953 height 35
type textarea "vabandust, [PERSON_NAME] ei saa ka nurklihvijat vastu võta"
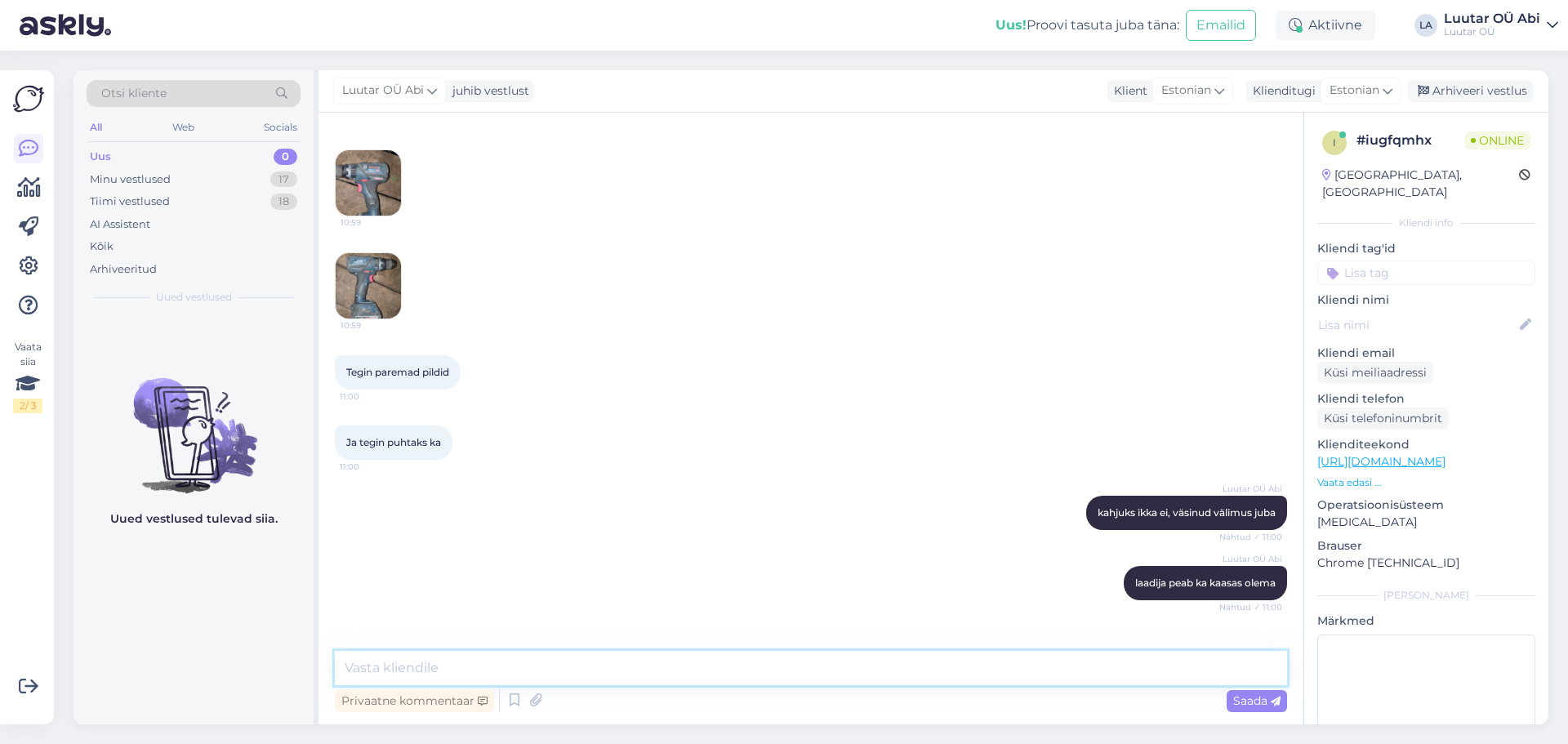
scroll to position [9755, 0]
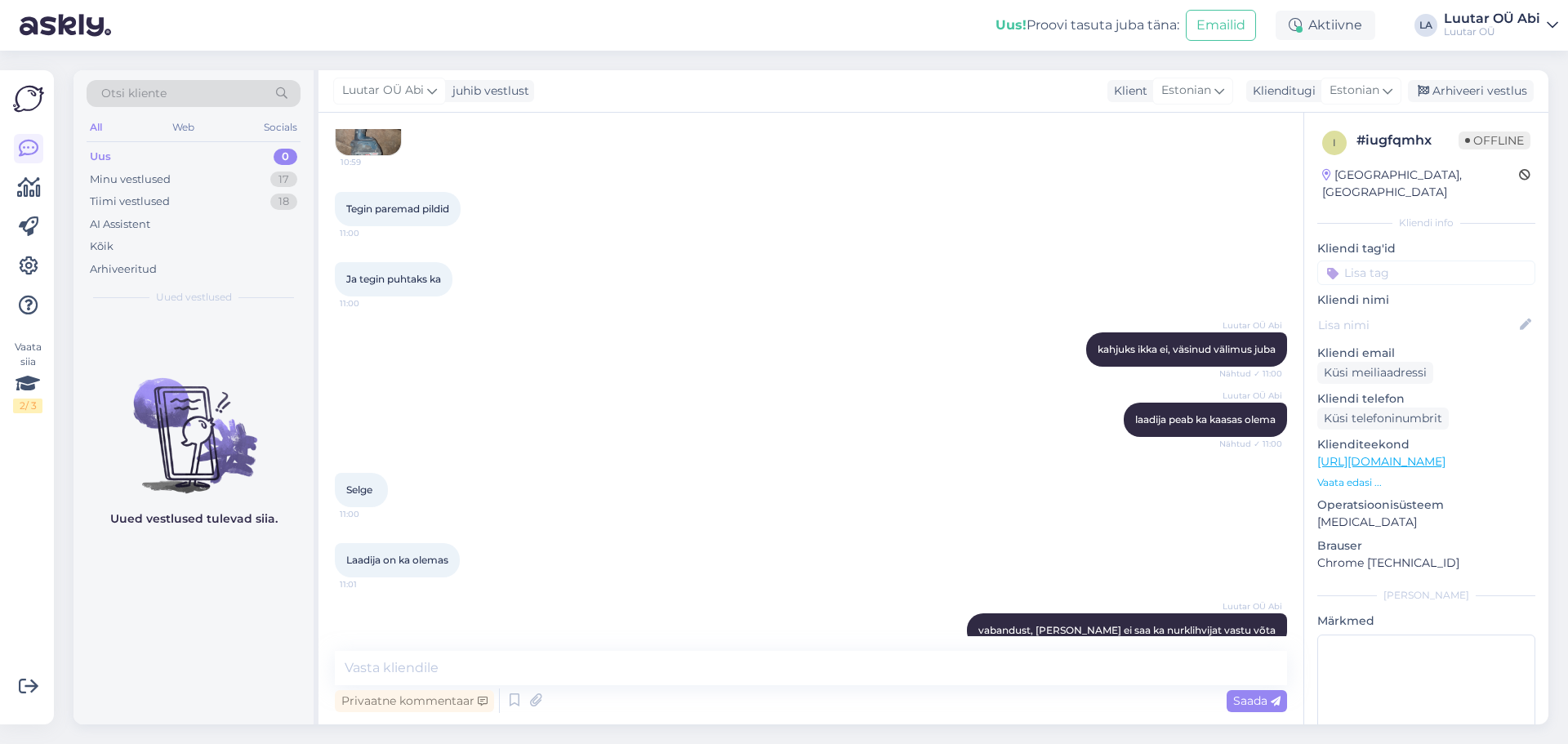
drag, startPoint x: 1189, startPoint y: 597, endPoint x: 962, endPoint y: 598, distance: 227.0
click at [962, 598] on div "[PERSON_NAME] OÜ [PERSON_NAME] vabandust, kahjuks ei saa ka nurklihvijat vastu …" at bounding box center [811, 629] width 953 height 70
click at [945, 625] on icon at bounding box center [941, 630] width 10 height 10
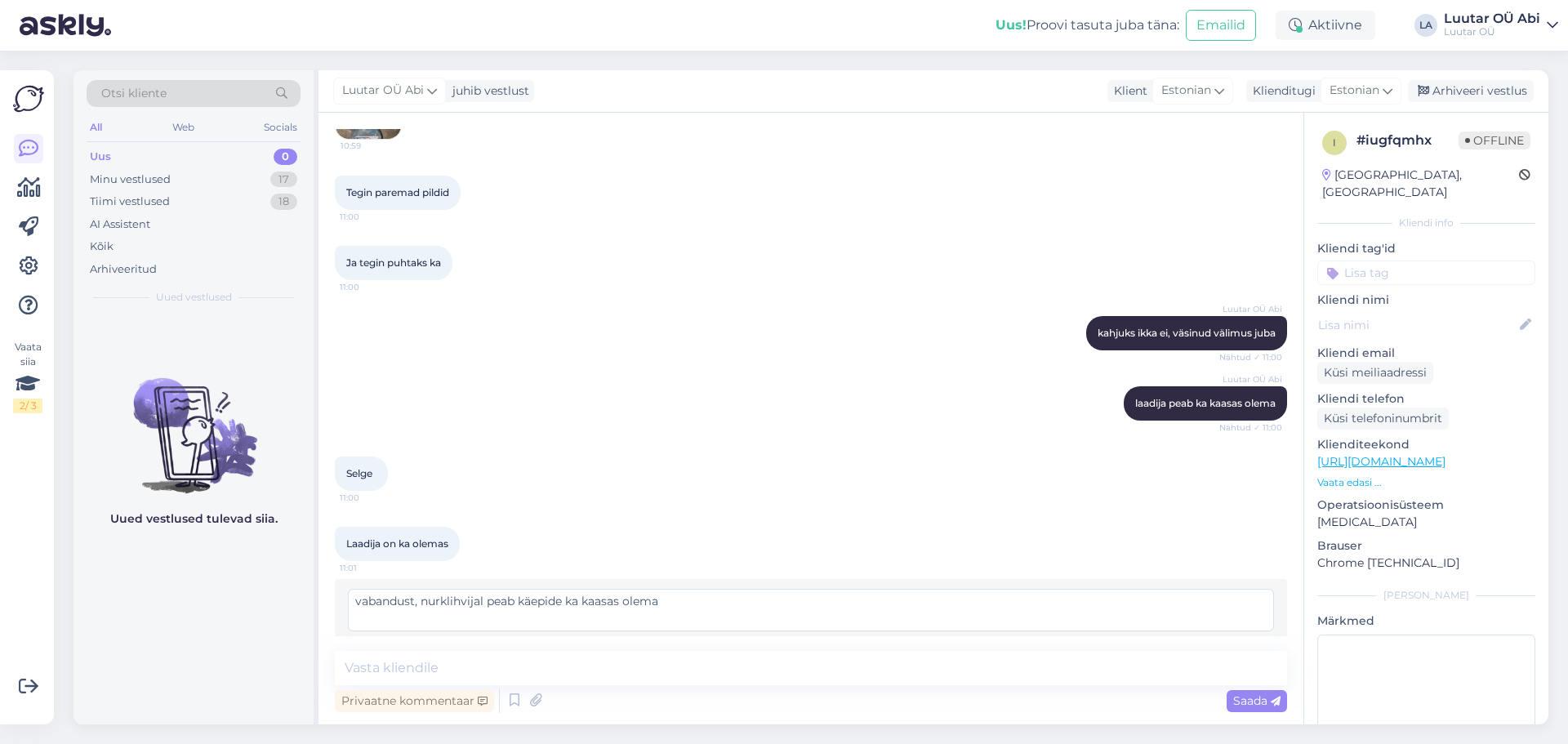
scroll to position [9775, 0]
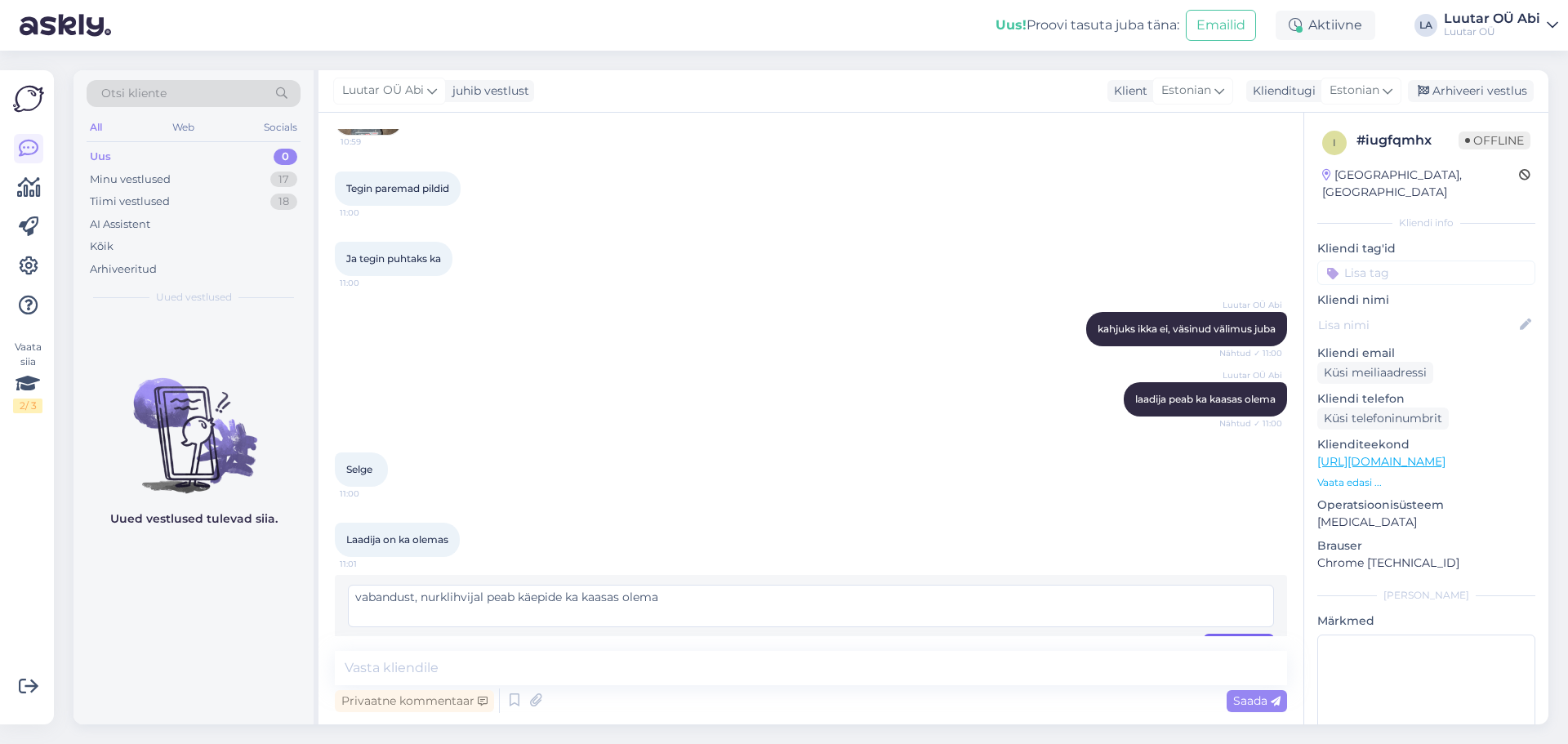
type textarea "vabandust, nurklihvijal peab käepide ka kaasas olema"
click at [1220, 637] on span "Muuda" at bounding box center [1239, 644] width 57 height 14
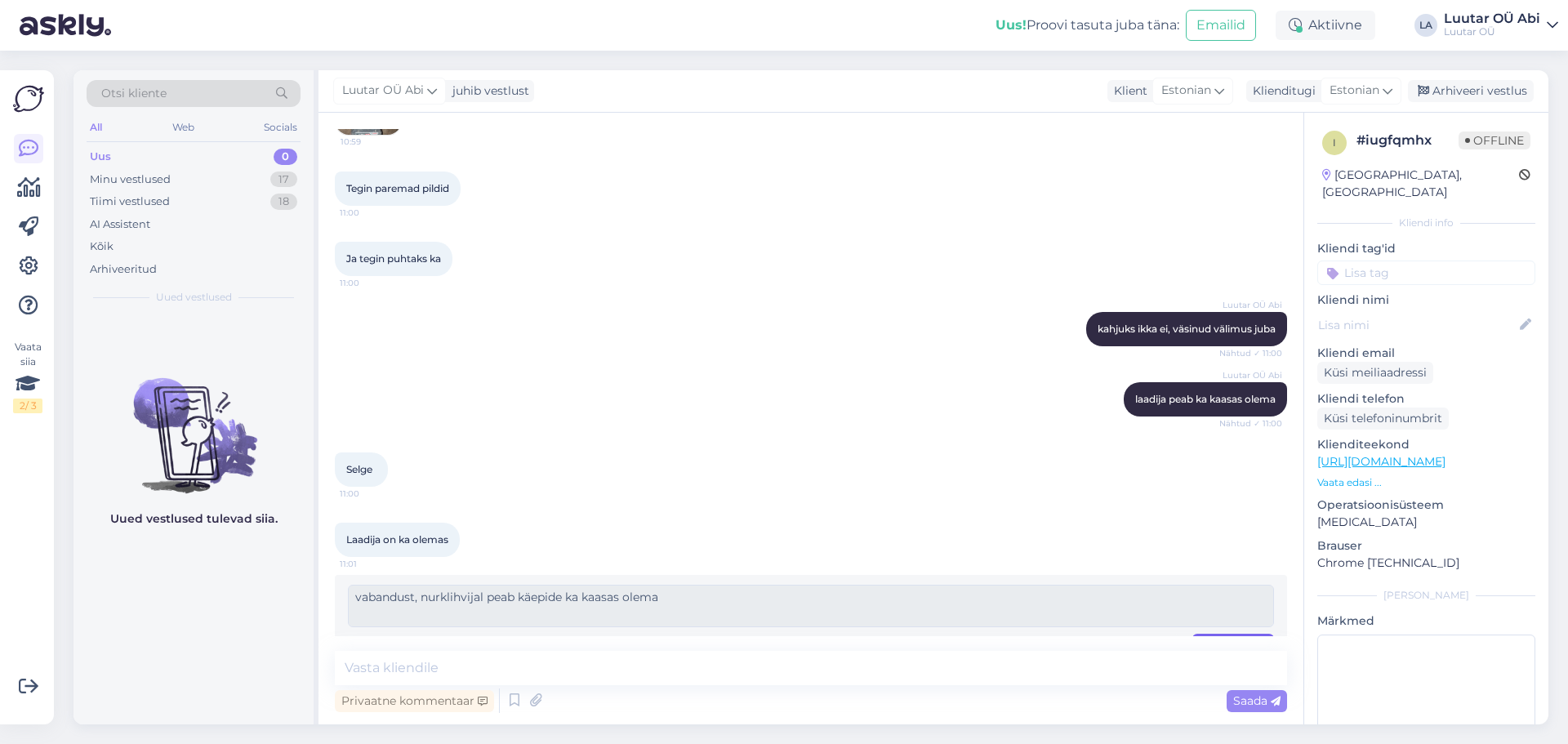
scroll to position [9755, 0]
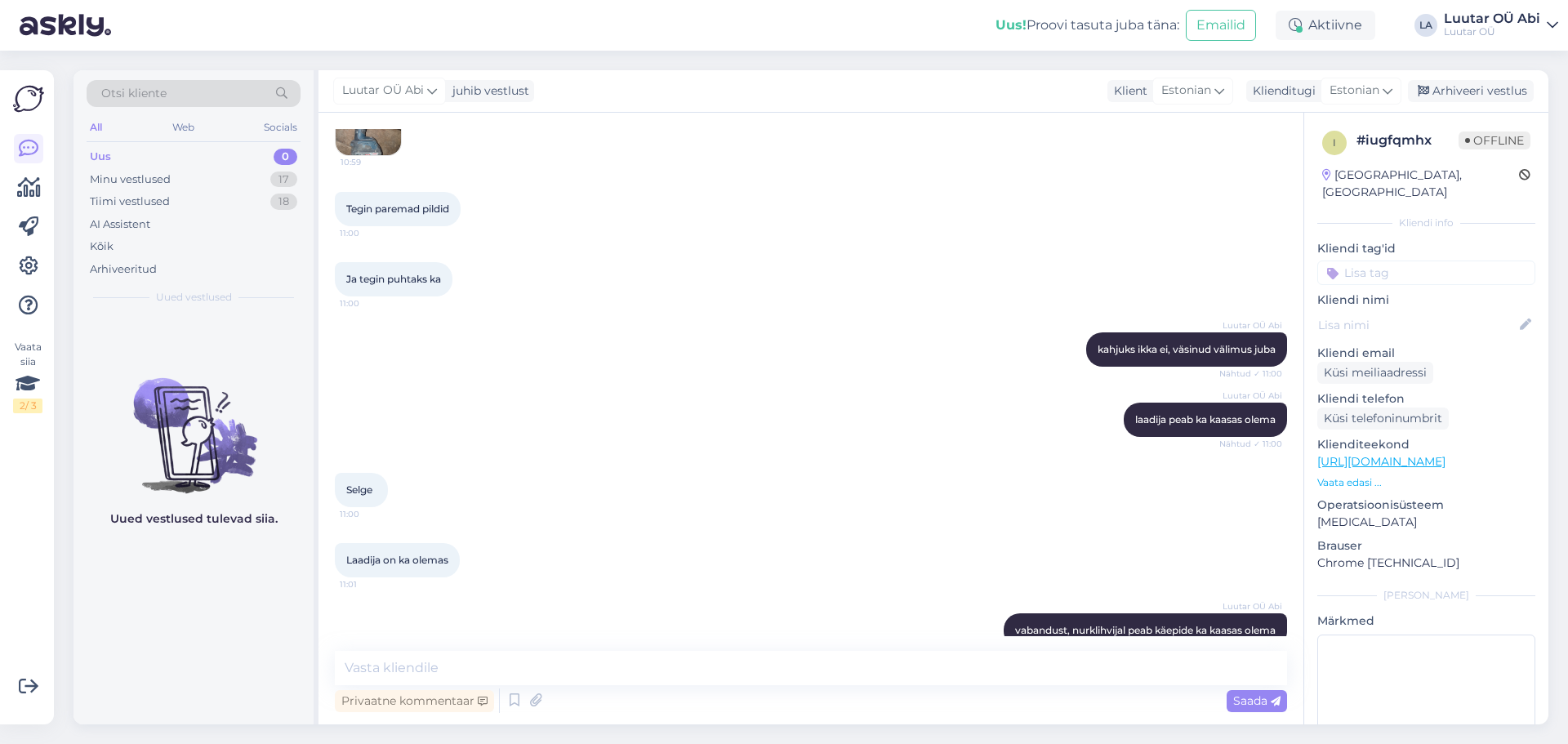
click at [1085, 478] on div "Selge 11:00" at bounding box center [811, 490] width 953 height 70
